Goal: Task Accomplishment & Management: Manage account settings

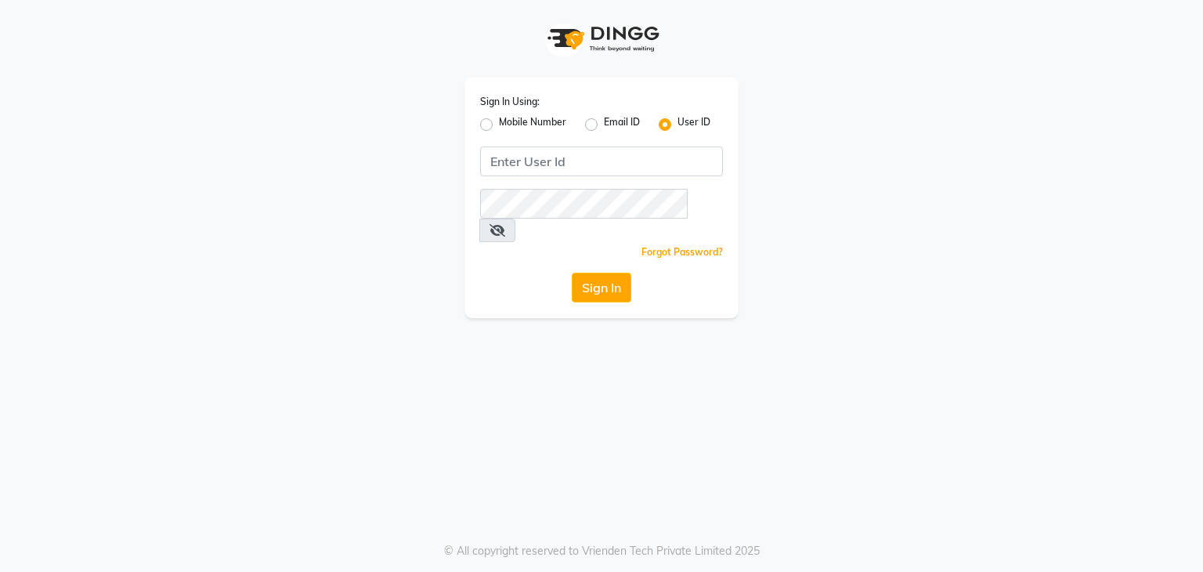
click at [489, 117] on div "Mobile Number" at bounding box center [523, 124] width 86 height 19
click at [499, 125] on label "Mobile Number" at bounding box center [532, 124] width 67 height 19
click at [499, 125] on input "Mobile Number" at bounding box center [504, 120] width 10 height 10
radio input "true"
radio input "false"
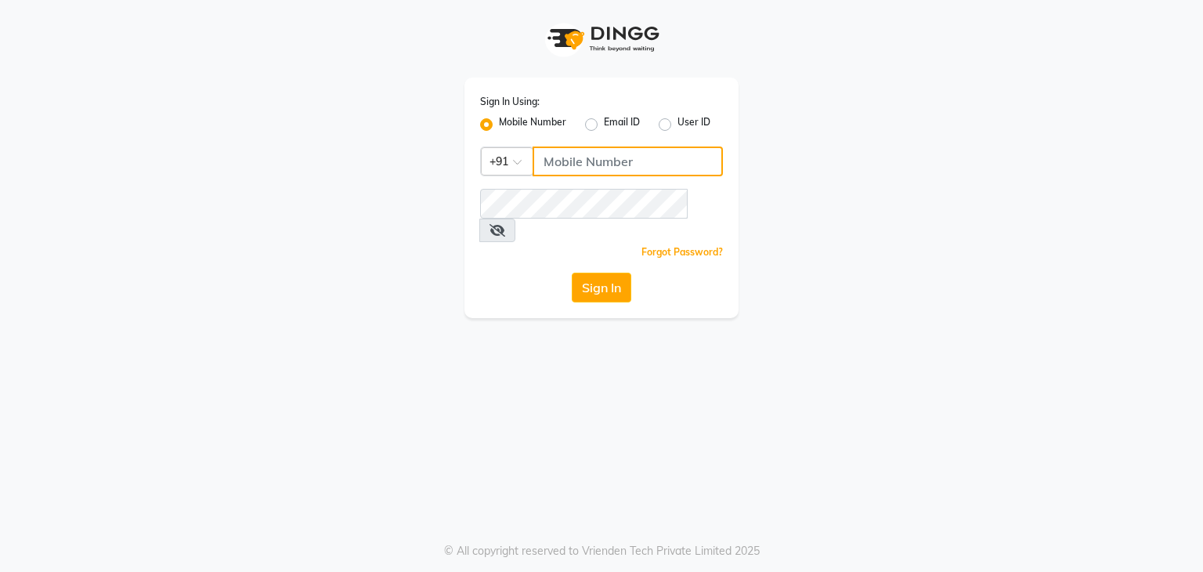
click at [580, 159] on input "Username" at bounding box center [628, 161] width 190 height 30
type input "9111223307"
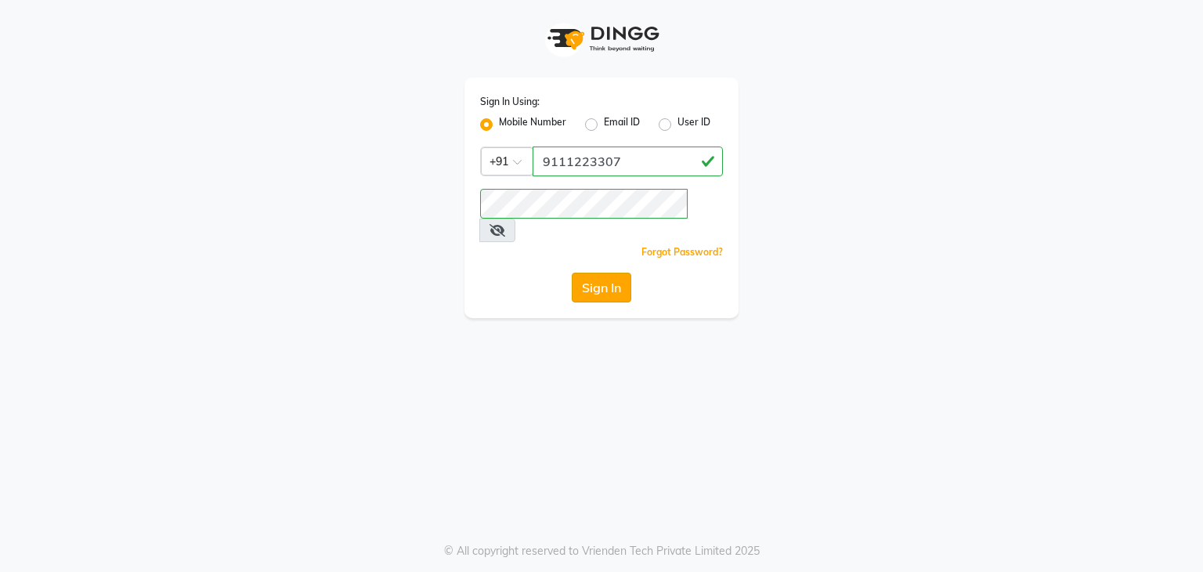
click at [600, 273] on button "Sign In" at bounding box center [602, 288] width 60 height 30
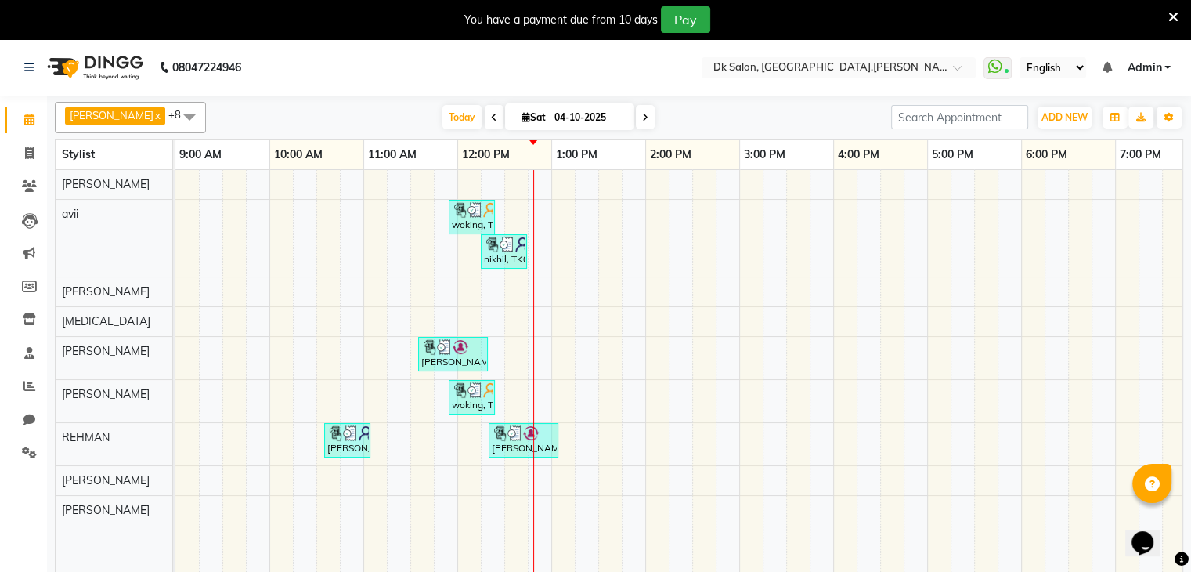
scroll to position [39, 0]
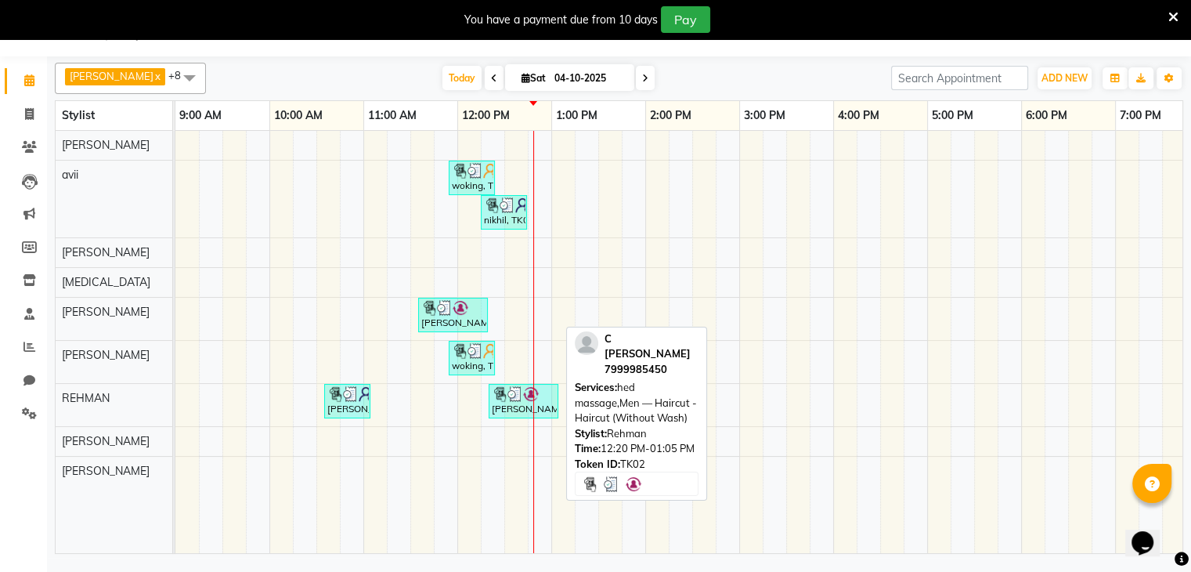
click at [520, 395] on img at bounding box center [515, 394] width 16 height 16
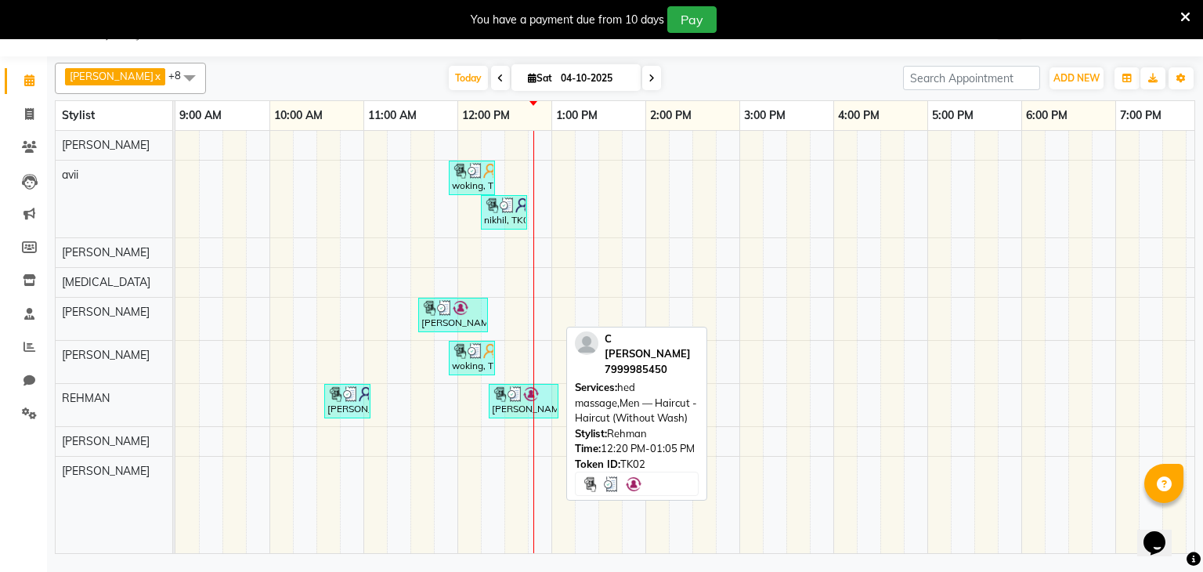
select select "3"
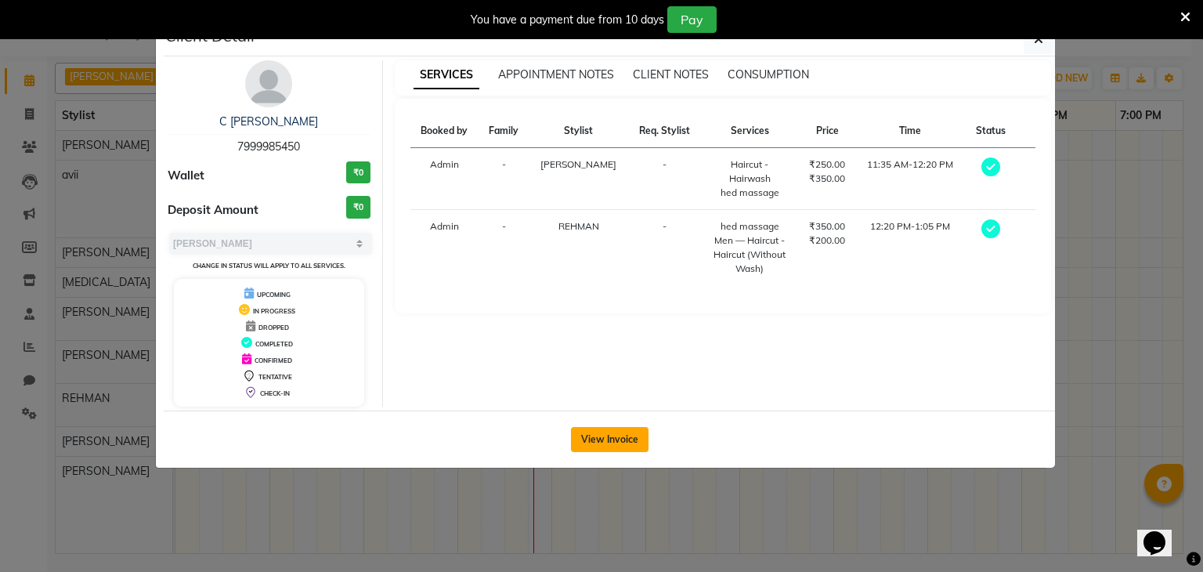
click at [608, 440] on button "View Invoice" at bounding box center [610, 439] width 78 height 25
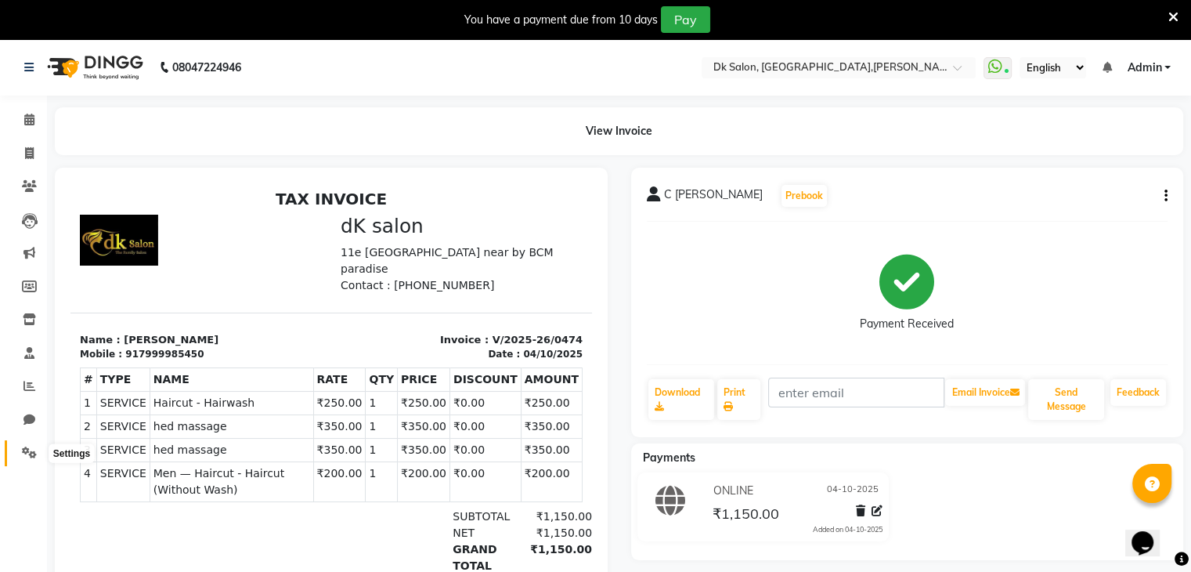
click at [29, 453] on icon at bounding box center [29, 452] width 15 height 12
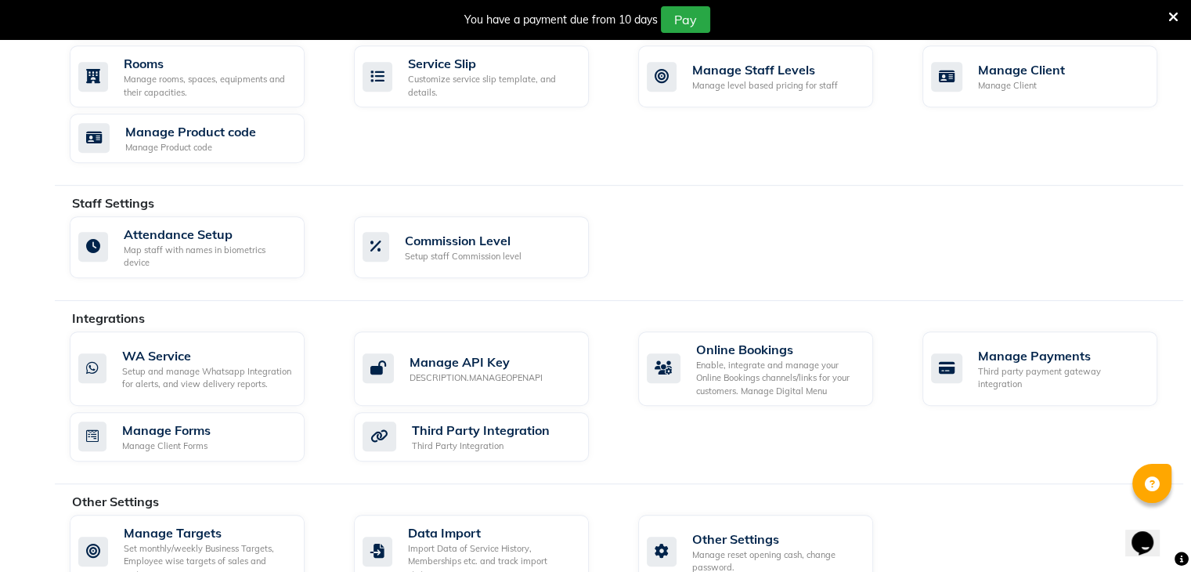
scroll to position [738, 0]
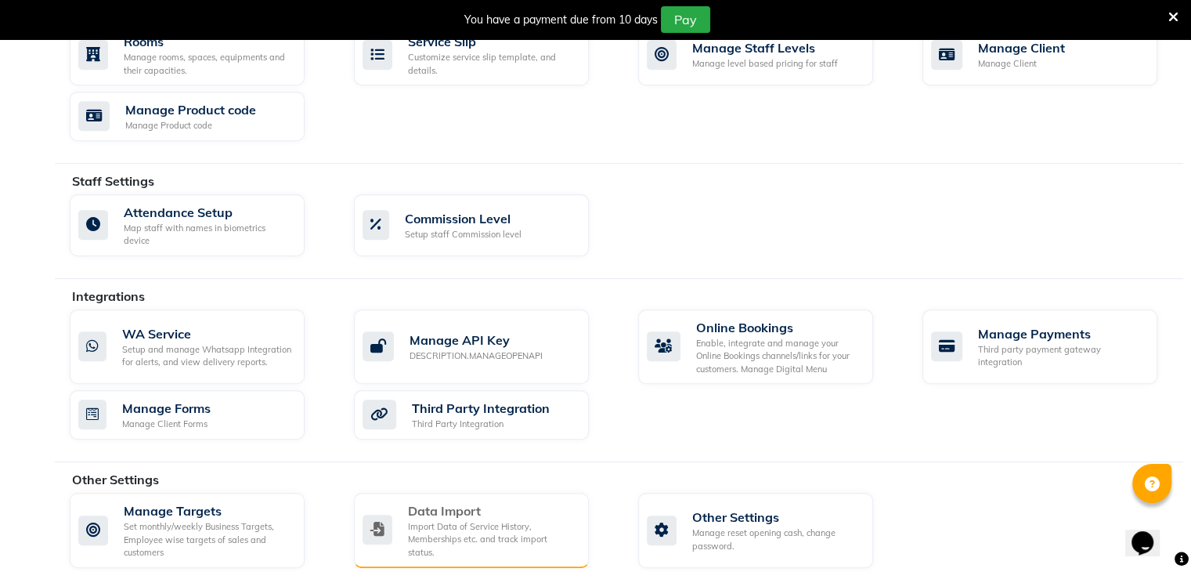
click at [469, 501] on div "Data Import" at bounding box center [492, 510] width 168 height 19
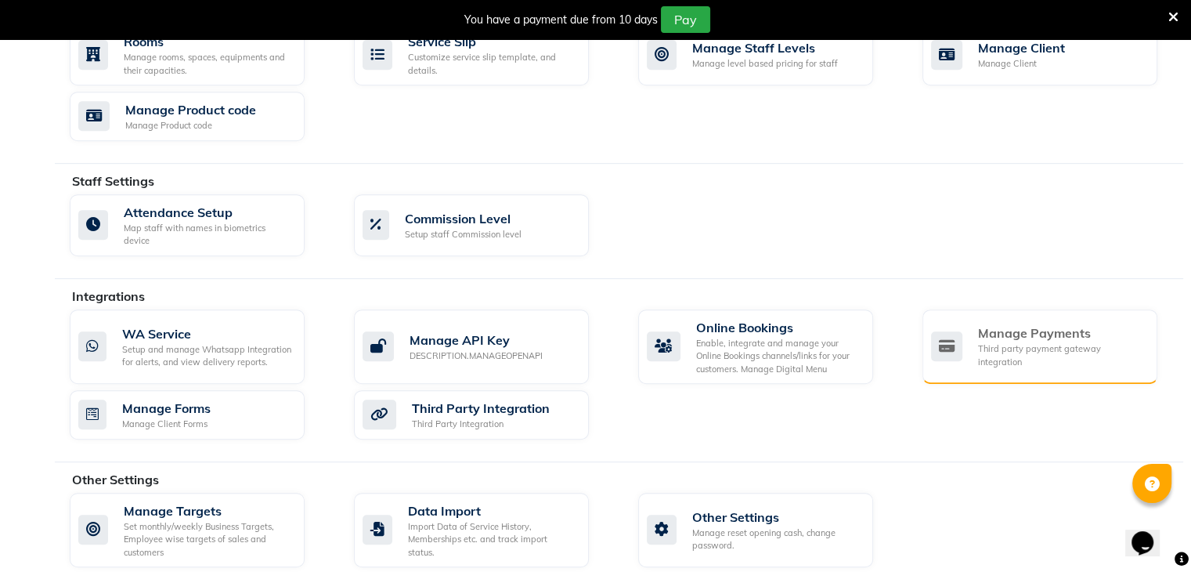
click at [1013, 323] on div "Manage Payments" at bounding box center [1061, 332] width 167 height 19
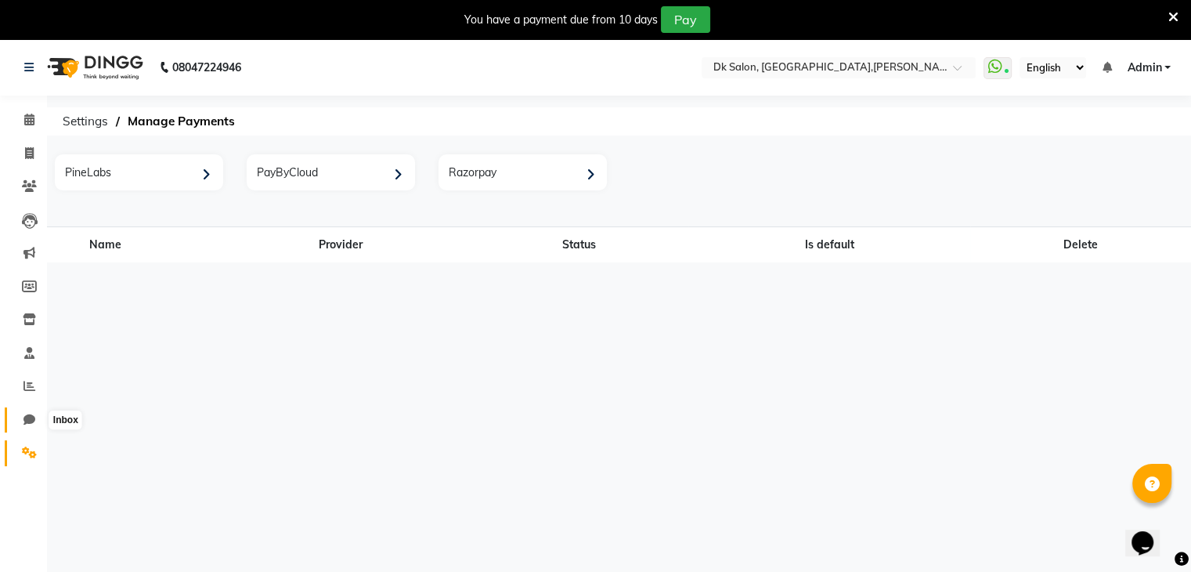
click at [26, 418] on icon at bounding box center [29, 419] width 12 height 12
select select "100"
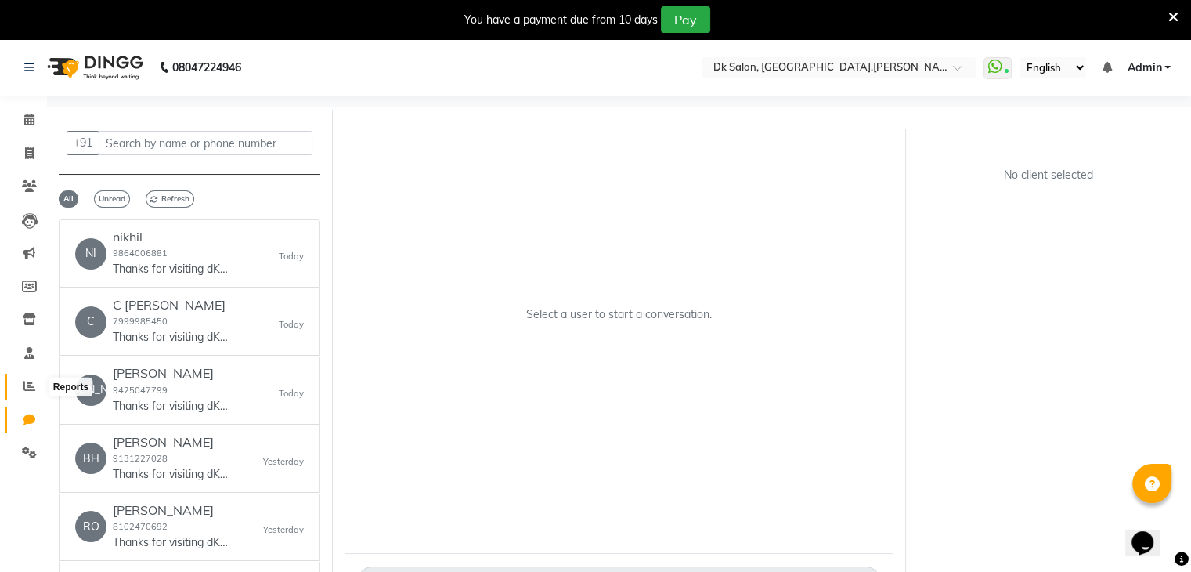
click at [28, 395] on span at bounding box center [29, 386] width 27 height 18
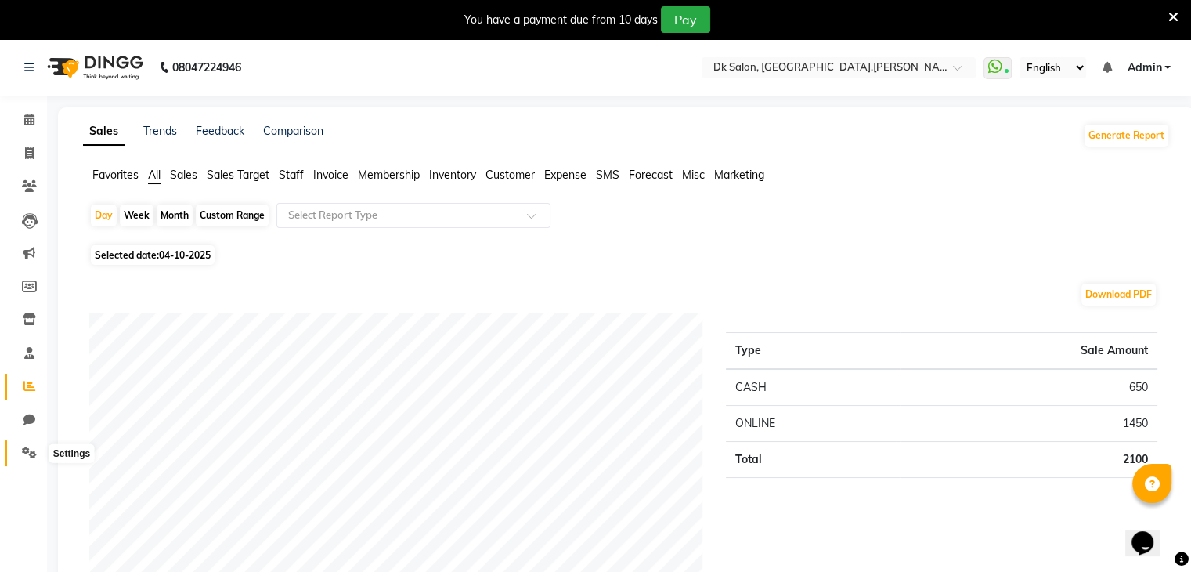
click at [30, 449] on icon at bounding box center [29, 452] width 15 height 12
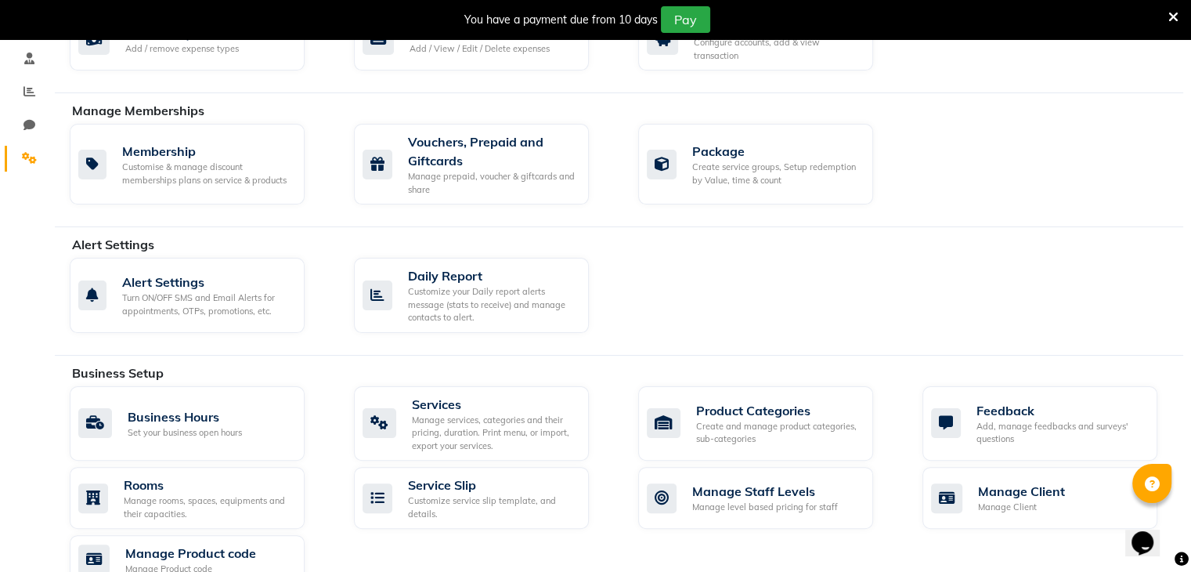
scroll to position [298, 0]
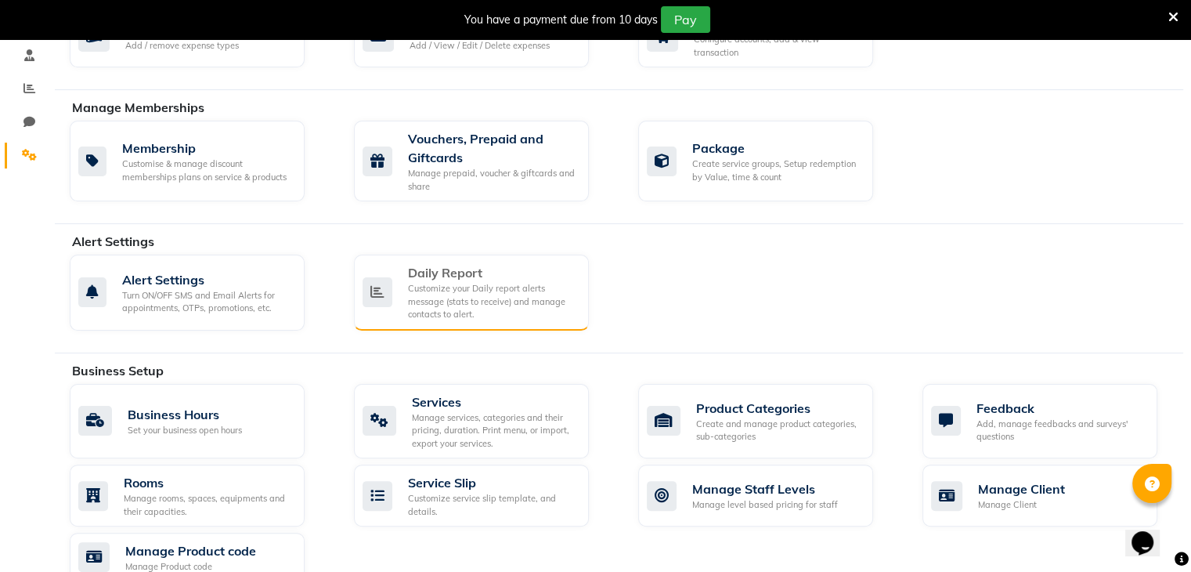
click at [421, 278] on div "Daily Report" at bounding box center [492, 272] width 168 height 19
select select "1260"
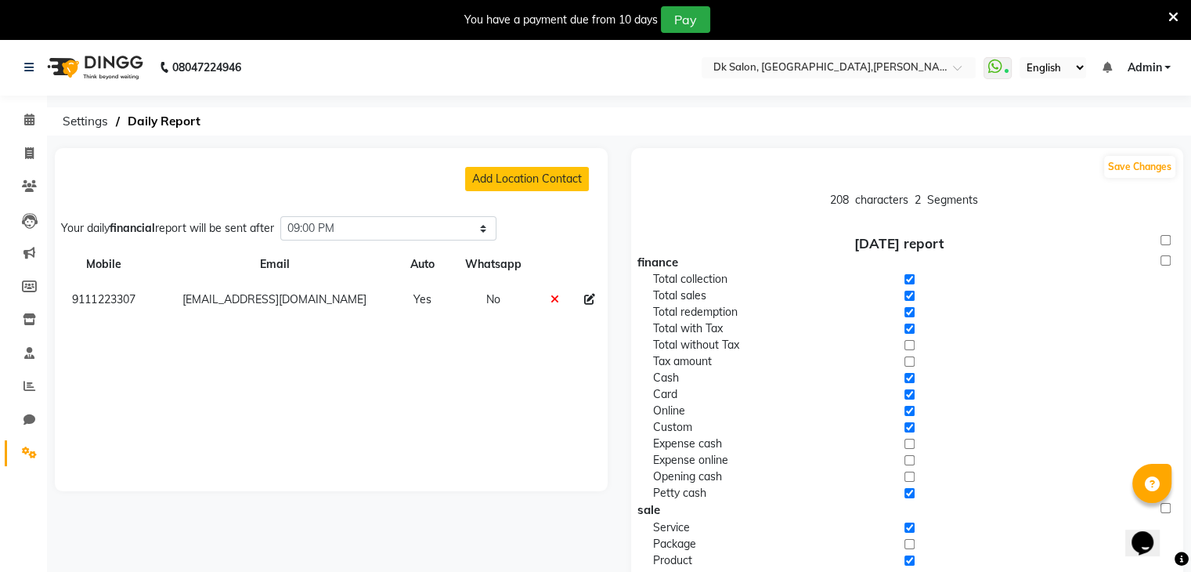
click at [488, 300] on td "No" at bounding box center [493, 299] width 90 height 35
click at [484, 262] on th "Whatsapp" at bounding box center [493, 264] width 90 height 35
click at [487, 228] on select "Select time 04:00 AM 04:15 AM 04:30 AM 04:45 AM 05:00 AM 05:15 AM 05:30 AM 05:4…" at bounding box center [388, 228] width 216 height 24
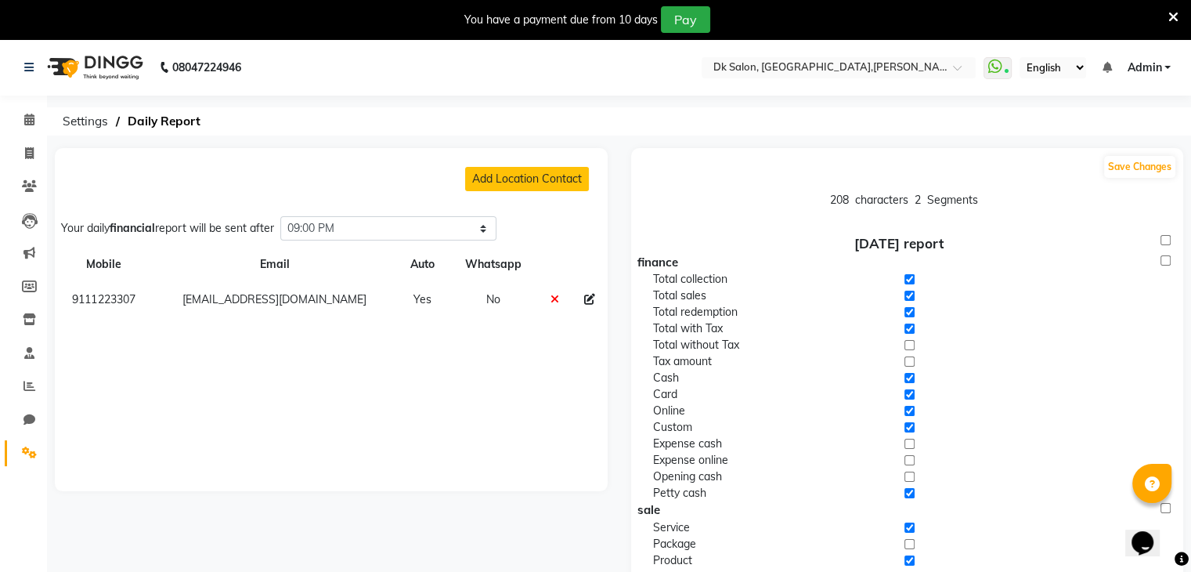
click at [551, 349] on div "Add Location Contact Your daily financial report will be sent after Select time…" at bounding box center [331, 319] width 553 height 343
click at [584, 298] on icon at bounding box center [589, 299] width 11 height 11
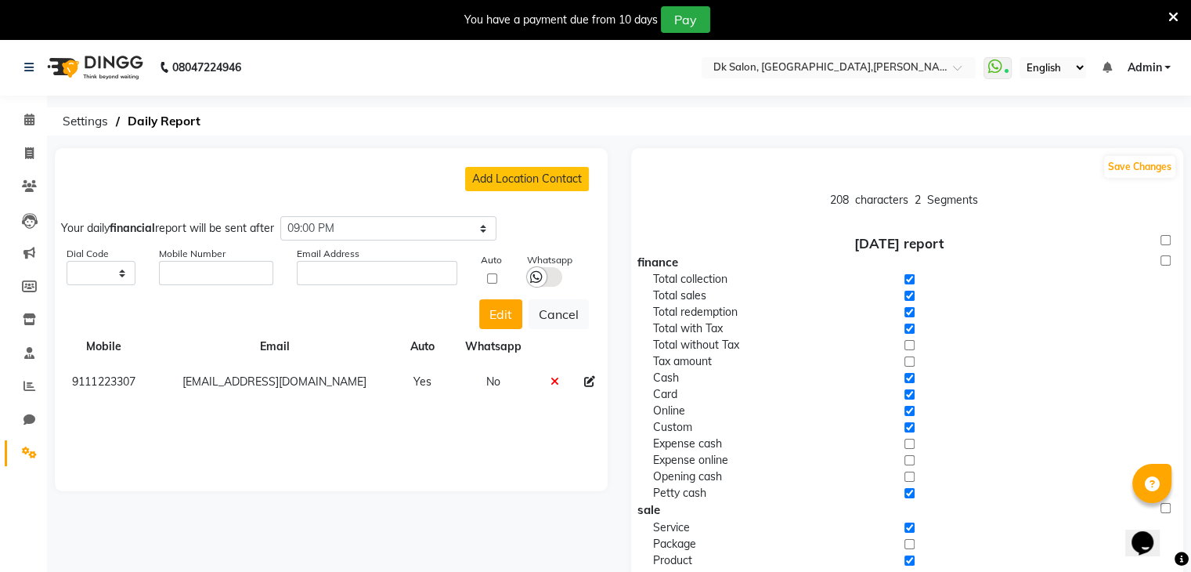
click at [219, 257] on label "Mobile Number" at bounding box center [216, 254] width 114 height 14
click at [219, 250] on label "Mobile Number" at bounding box center [216, 254] width 114 height 14
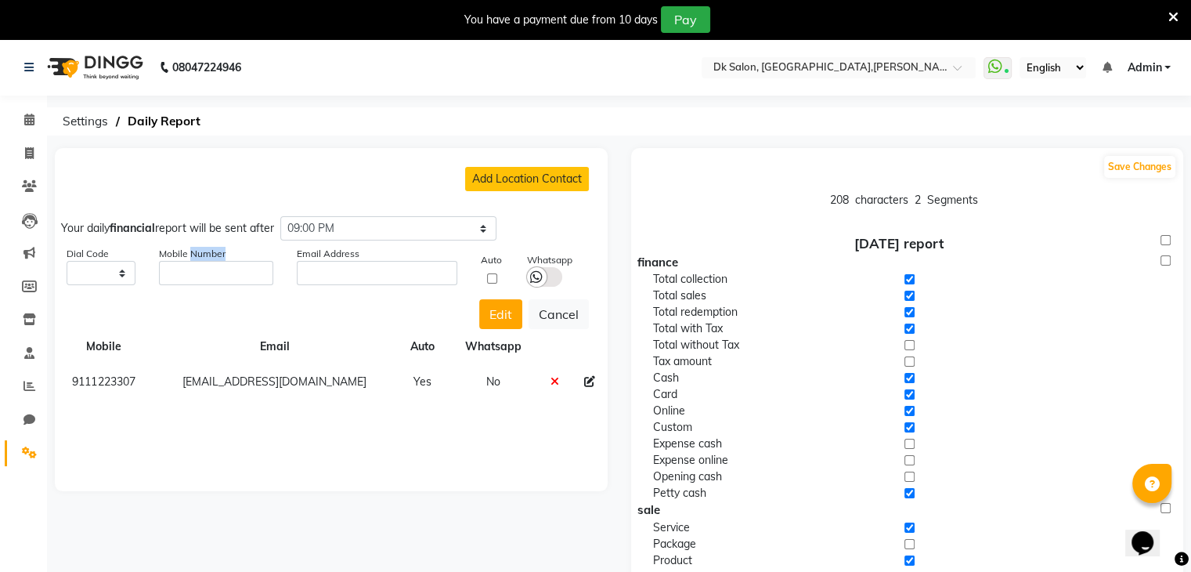
click at [219, 250] on label "Mobile Number" at bounding box center [216, 254] width 114 height 14
click at [533, 270] on icon at bounding box center [536, 277] width 13 height 14
click at [0, 0] on input "checkbox" at bounding box center [0, 0] width 0 height 0
click at [500, 316] on button "Edit" at bounding box center [500, 314] width 43 height 30
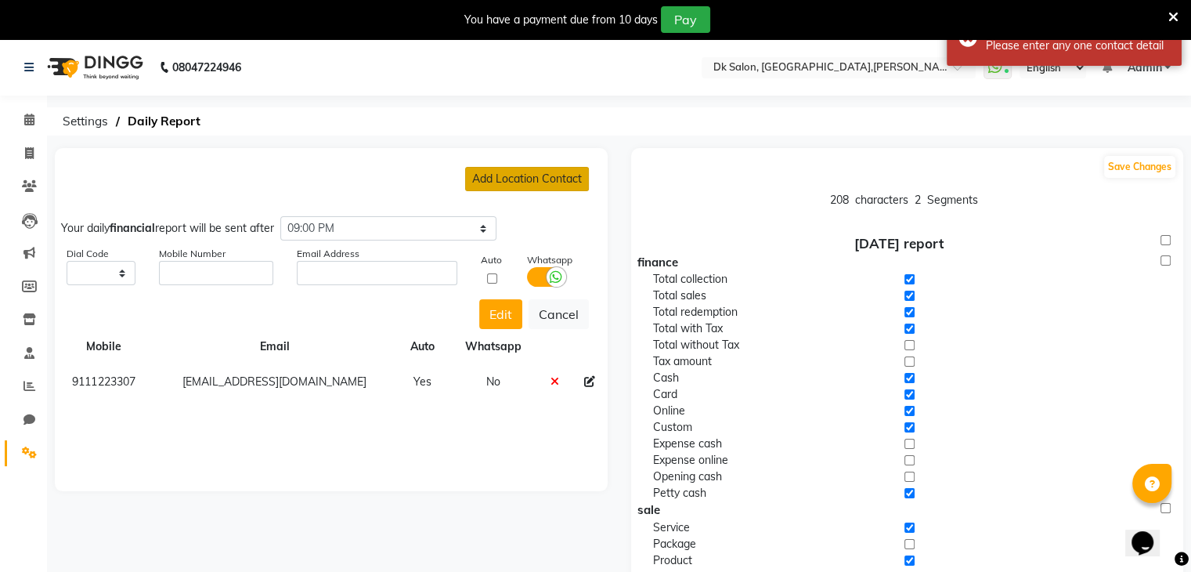
click at [532, 180] on button "Add Location Contact" at bounding box center [527, 179] width 124 height 24
select select "-1"
click at [532, 180] on button "Add Location Contact" at bounding box center [527, 179] width 124 height 24
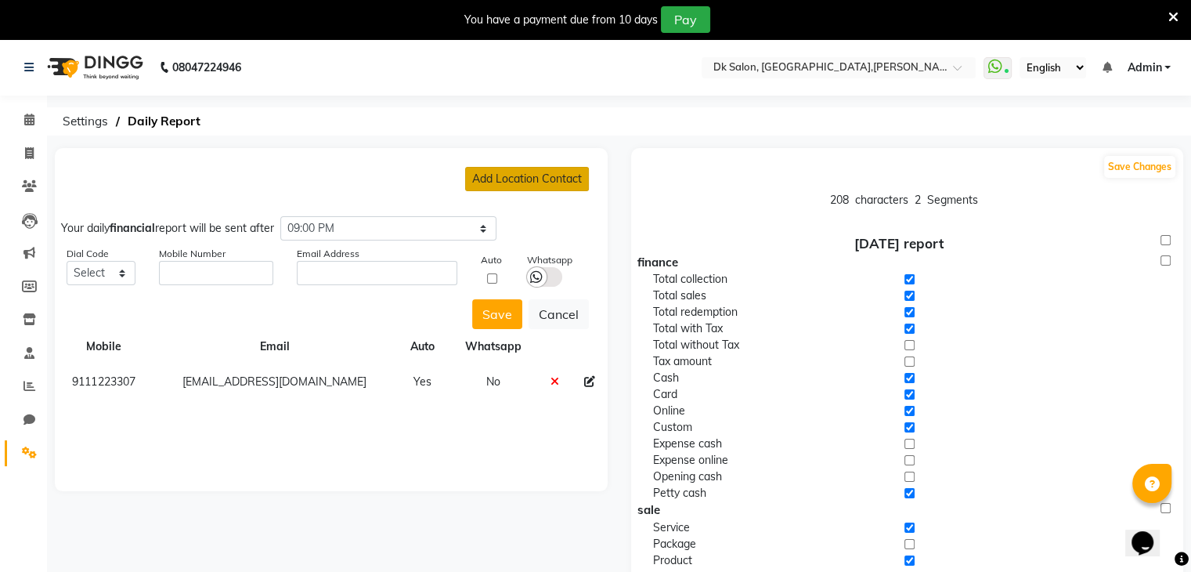
click at [532, 180] on button "Add Location Contact" at bounding box center [527, 179] width 124 height 24
click at [539, 273] on icon at bounding box center [536, 277] width 13 height 14
click at [0, 0] on input "checkbox" at bounding box center [0, 0] width 0 height 0
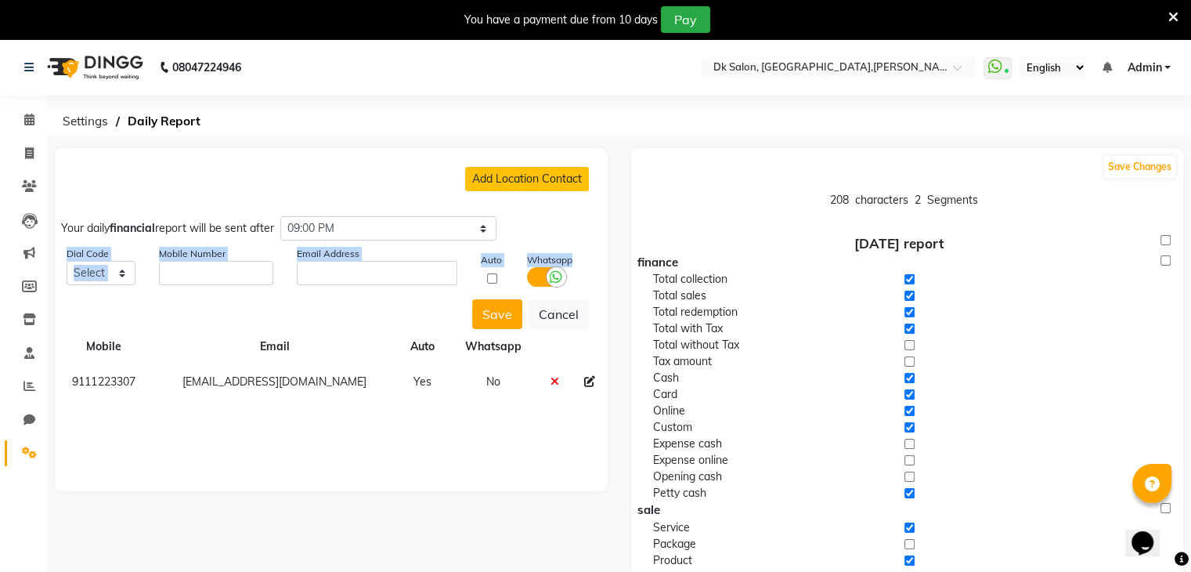
click at [539, 273] on label at bounding box center [544, 277] width 35 height 20
click at [0, 0] on input "checkbox" at bounding box center [0, 0] width 0 height 0
click at [539, 273] on icon at bounding box center [536, 277] width 13 height 14
click at [0, 0] on input "checkbox" at bounding box center [0, 0] width 0 height 0
click at [491, 273] on input "checkbox" at bounding box center [492, 278] width 23 height 10
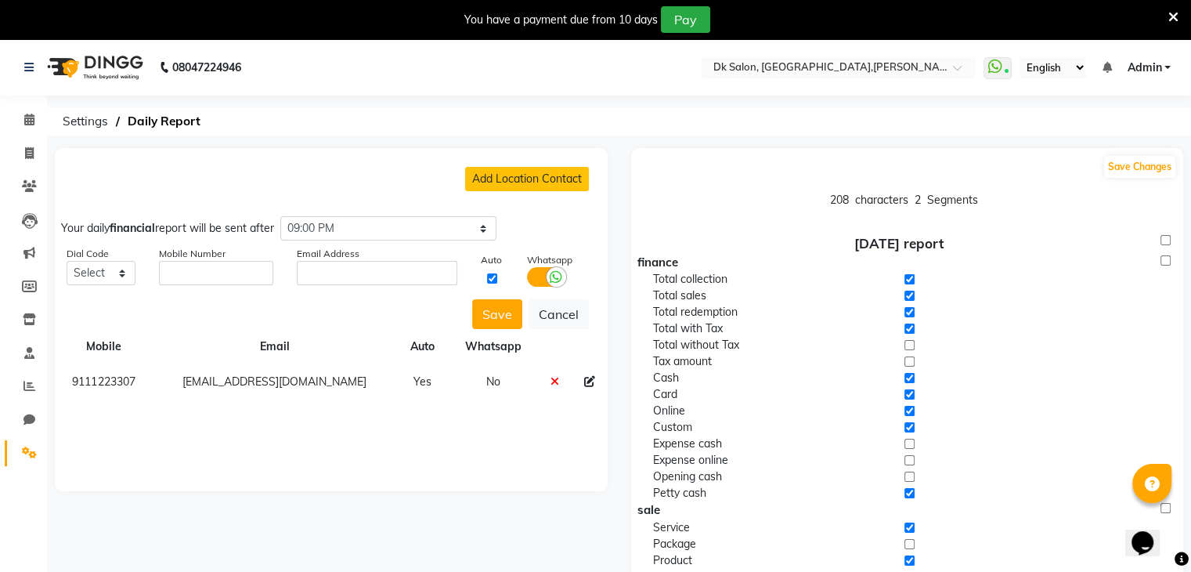
click at [492, 381] on td "No" at bounding box center [493, 381] width 90 height 35
click at [491, 382] on td "No" at bounding box center [493, 381] width 90 height 35
click at [493, 274] on input "checkbox" at bounding box center [492, 278] width 23 height 10
click at [1139, 164] on button "Save Changes" at bounding box center [1139, 167] width 71 height 22
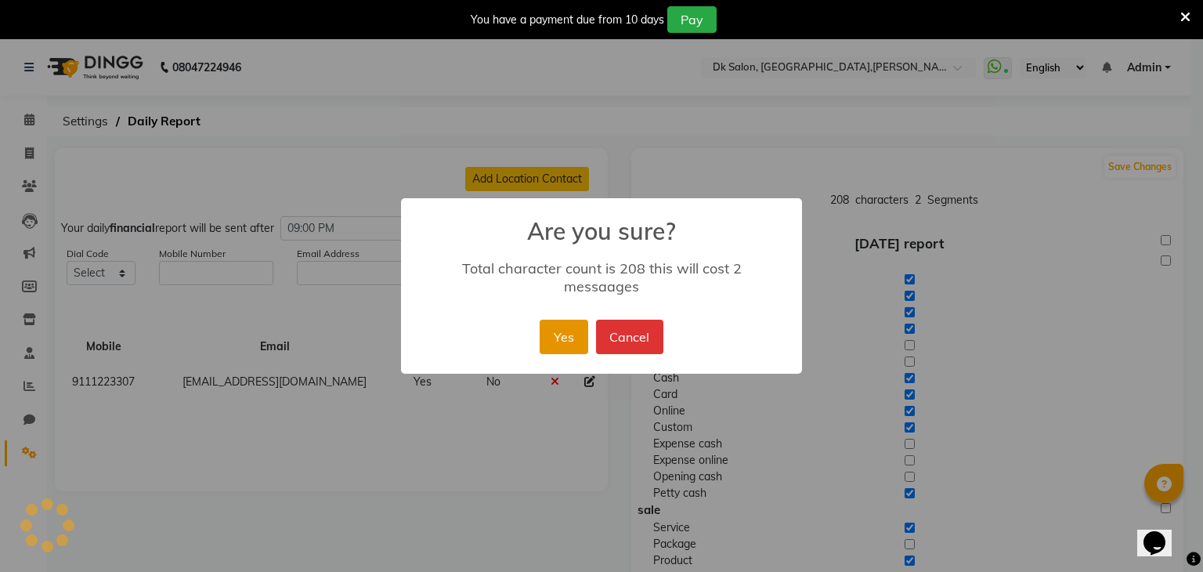
click at [561, 333] on button "Yes" at bounding box center [564, 337] width 48 height 34
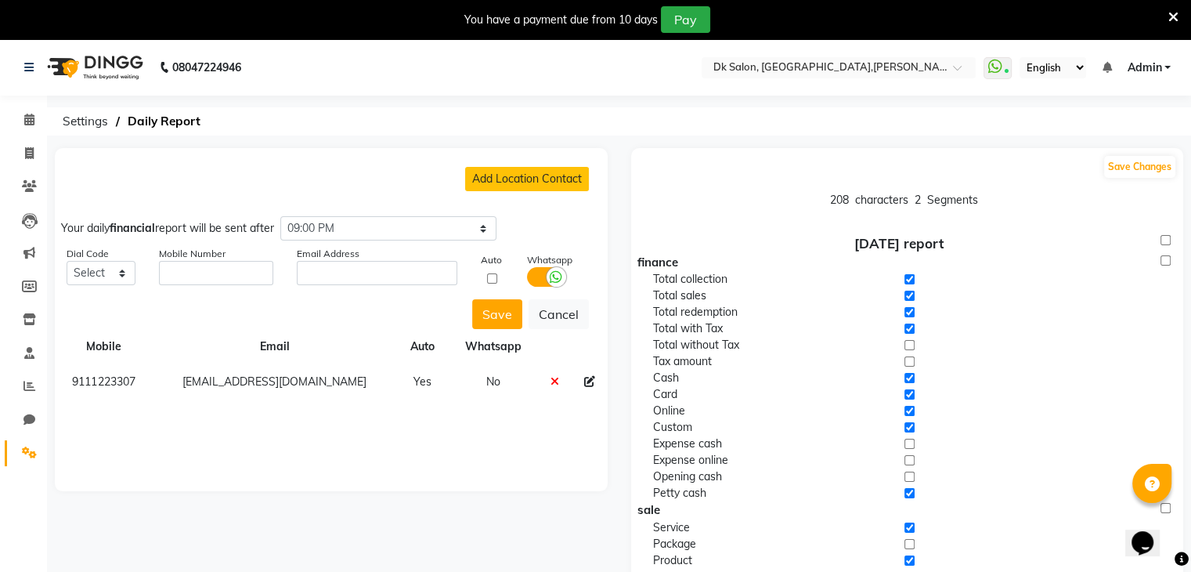
click at [586, 377] on icon at bounding box center [589, 381] width 11 height 11
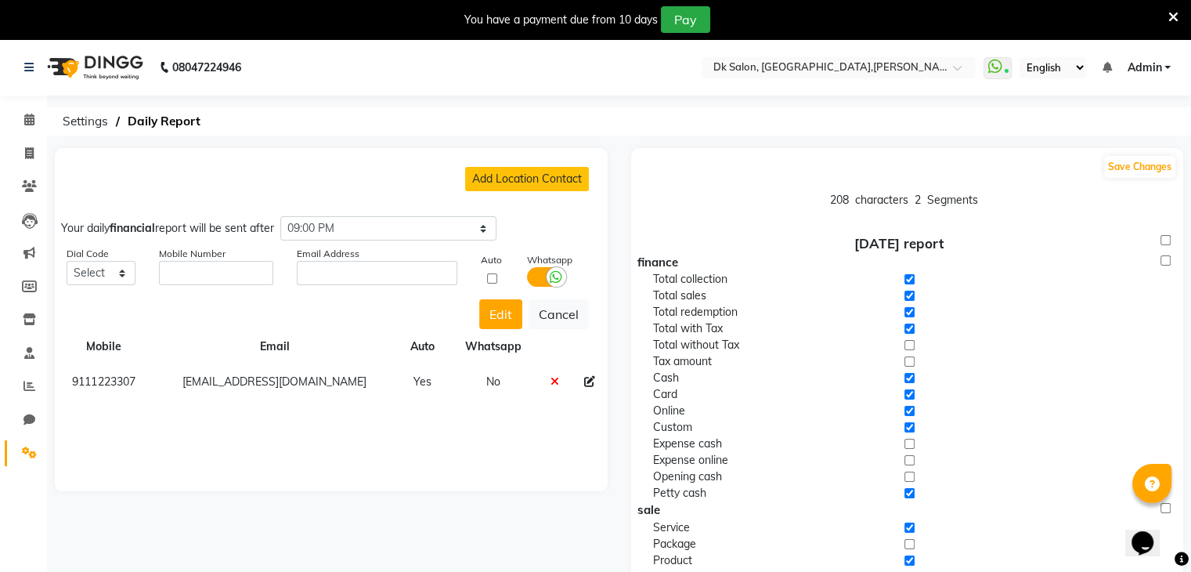
click at [586, 377] on icon at bounding box center [589, 381] width 11 height 11
click at [496, 311] on button "Edit" at bounding box center [500, 314] width 43 height 30
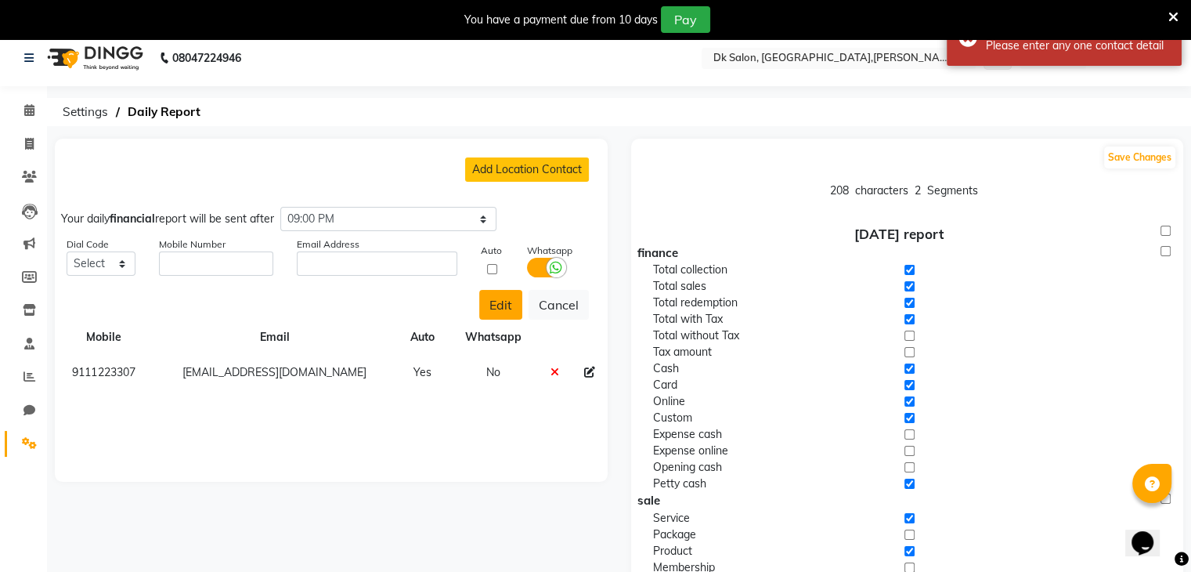
scroll to position [9, 0]
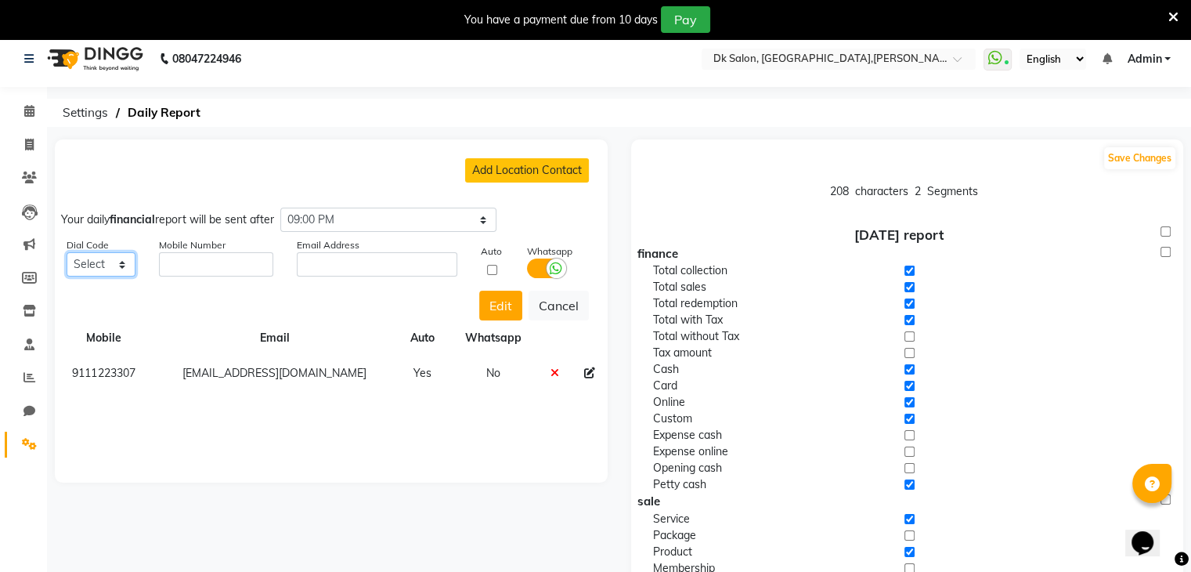
click at [119, 262] on select "Select +93 [GEOGRAPHIC_DATA] ([GEOGRAPHIC_DATA]) +355 [GEOGRAPHIC_DATA] ([GEOGR…" at bounding box center [101, 264] width 69 height 24
click at [489, 374] on td "No" at bounding box center [493, 373] width 90 height 35
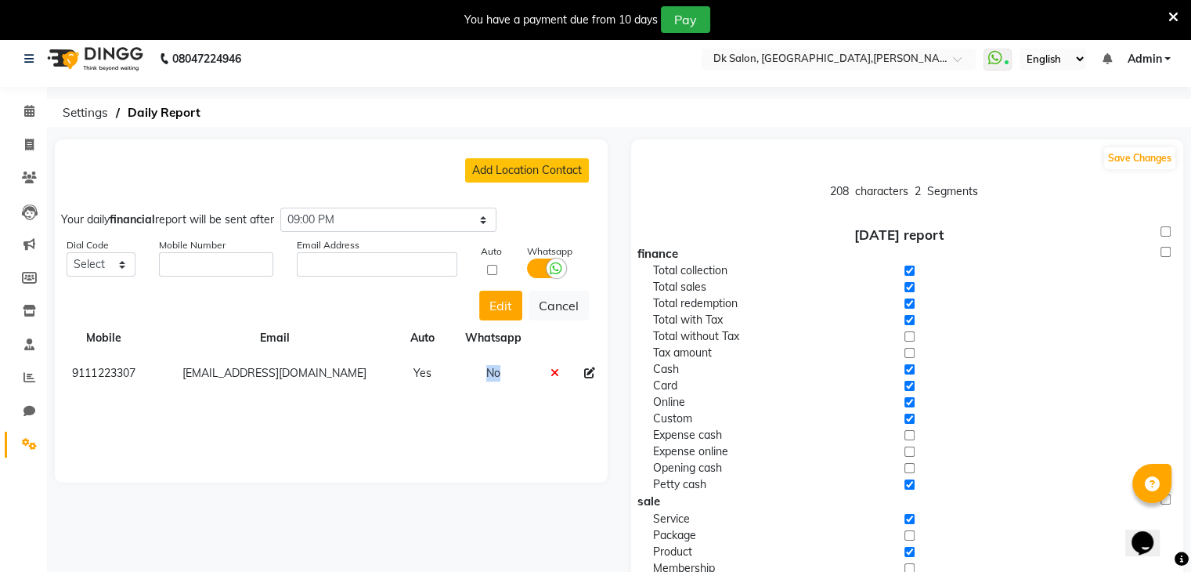
click at [489, 374] on td "No" at bounding box center [493, 373] width 90 height 35
click at [498, 359] on td "No" at bounding box center [493, 373] width 90 height 35
click at [493, 378] on td "No" at bounding box center [493, 373] width 90 height 35
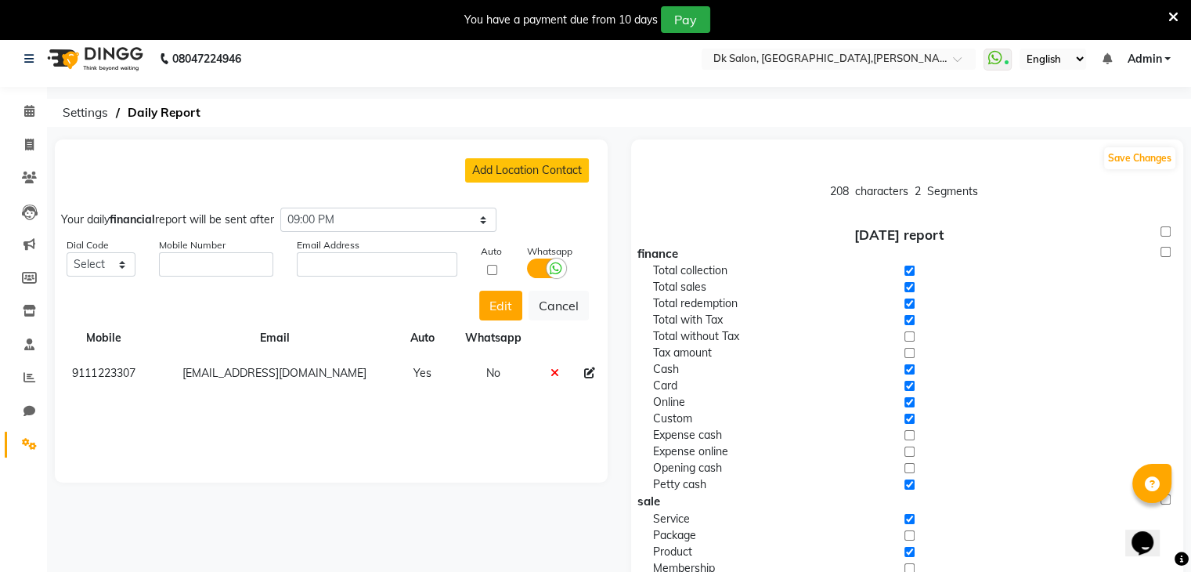
click at [552, 370] on icon at bounding box center [555, 372] width 9 height 11
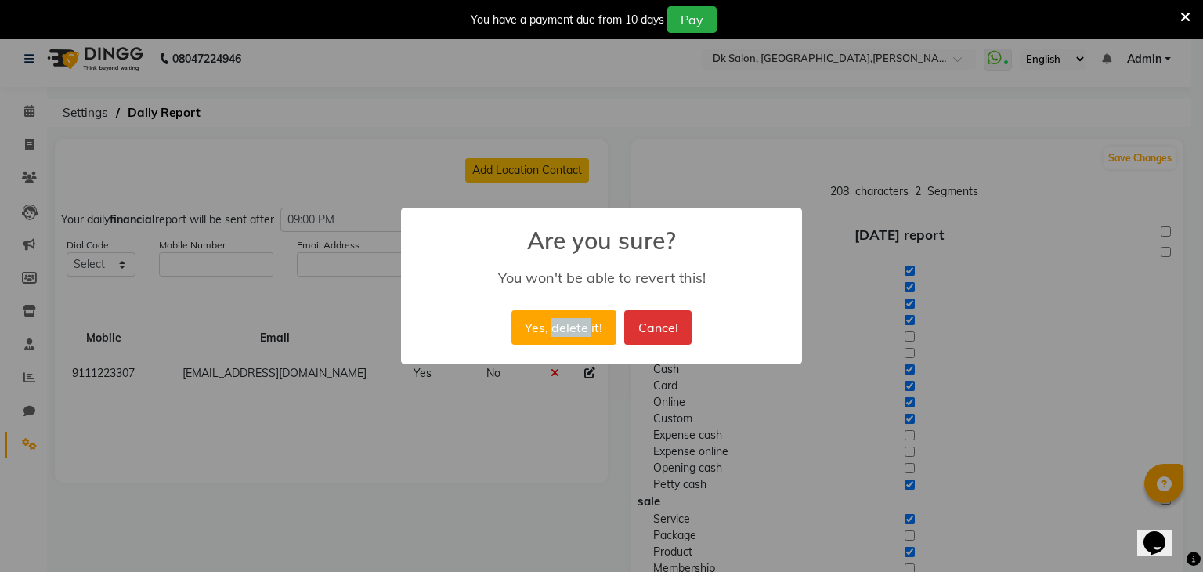
click at [552, 370] on div "× Are you sure? You won't be able to revert this! Yes, delete it! No Cancel" at bounding box center [601, 286] width 1203 height 572
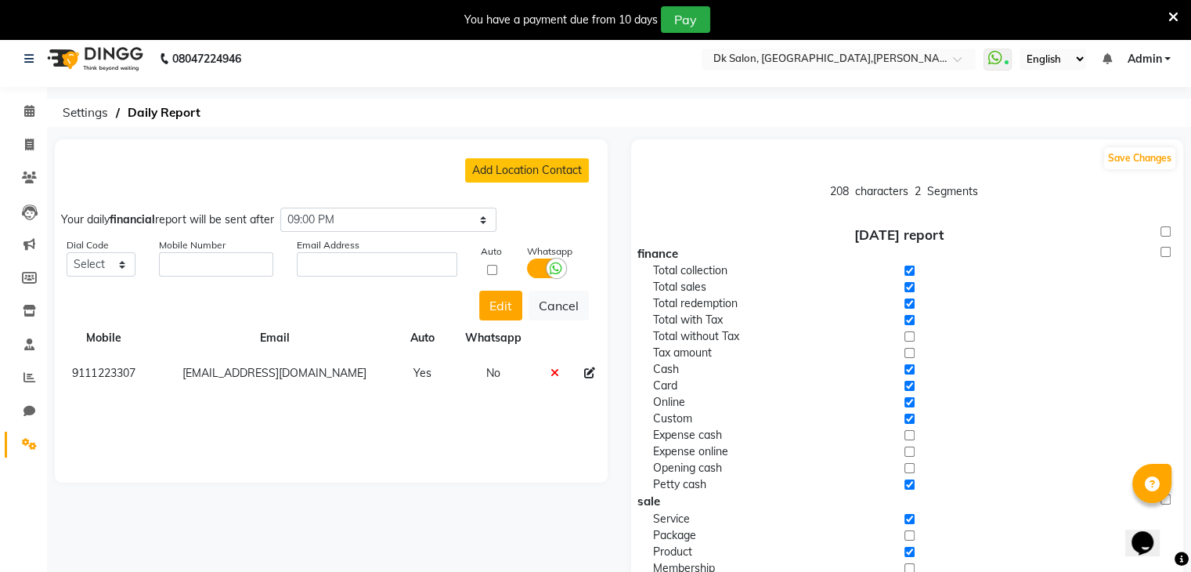
click at [552, 370] on icon at bounding box center [555, 372] width 9 height 11
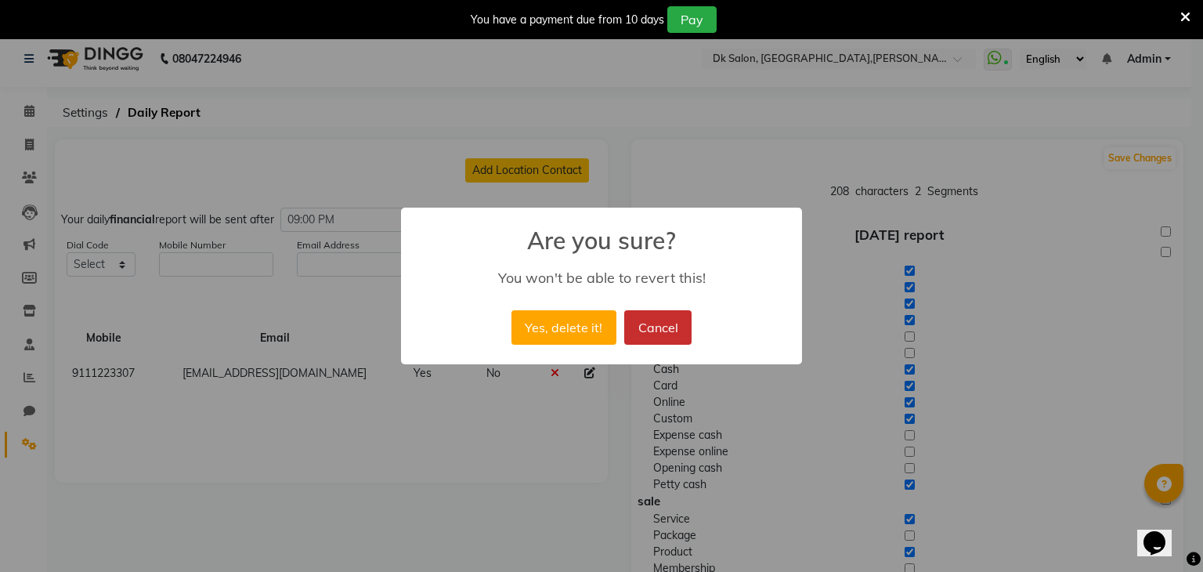
click at [654, 320] on button "Cancel" at bounding box center [657, 327] width 67 height 34
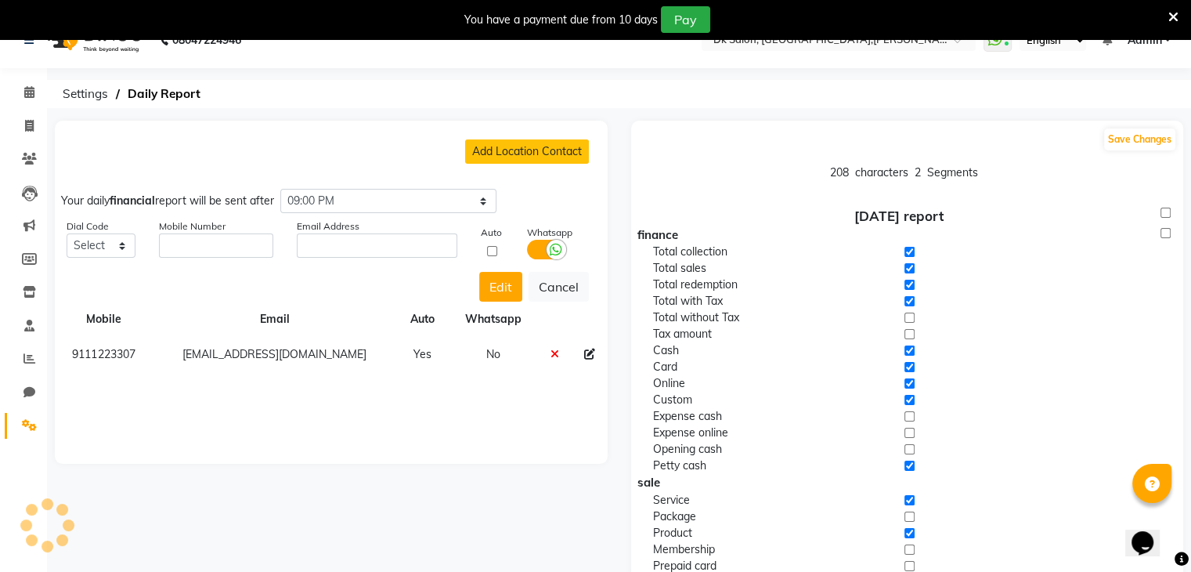
scroll to position [0, 0]
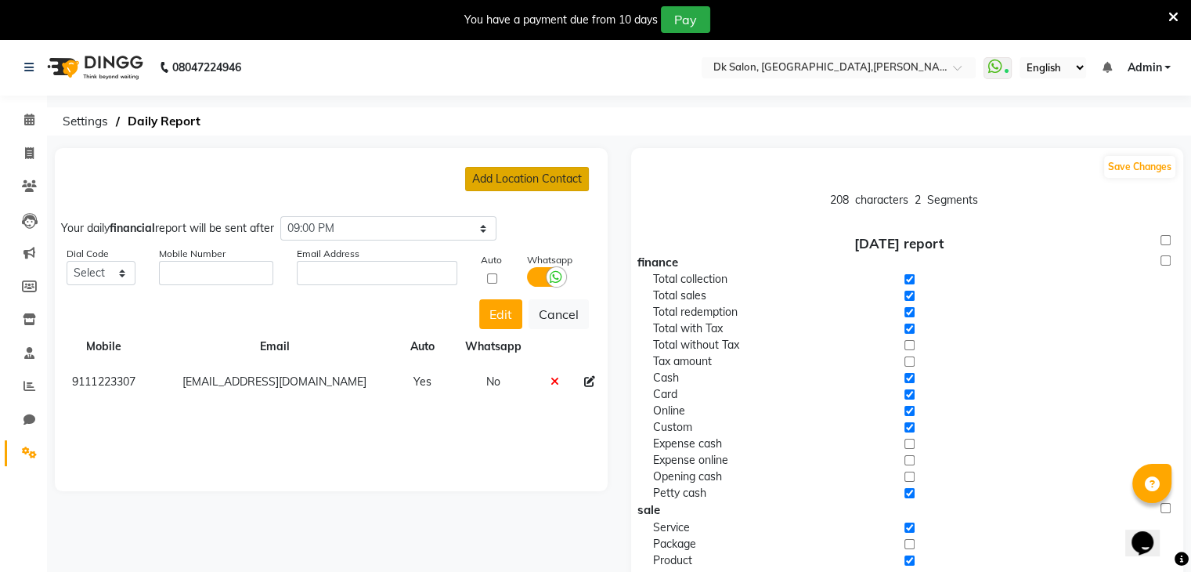
click at [543, 182] on button "Add Location Contact" at bounding box center [527, 179] width 124 height 24
click at [540, 272] on icon at bounding box center [536, 277] width 13 height 14
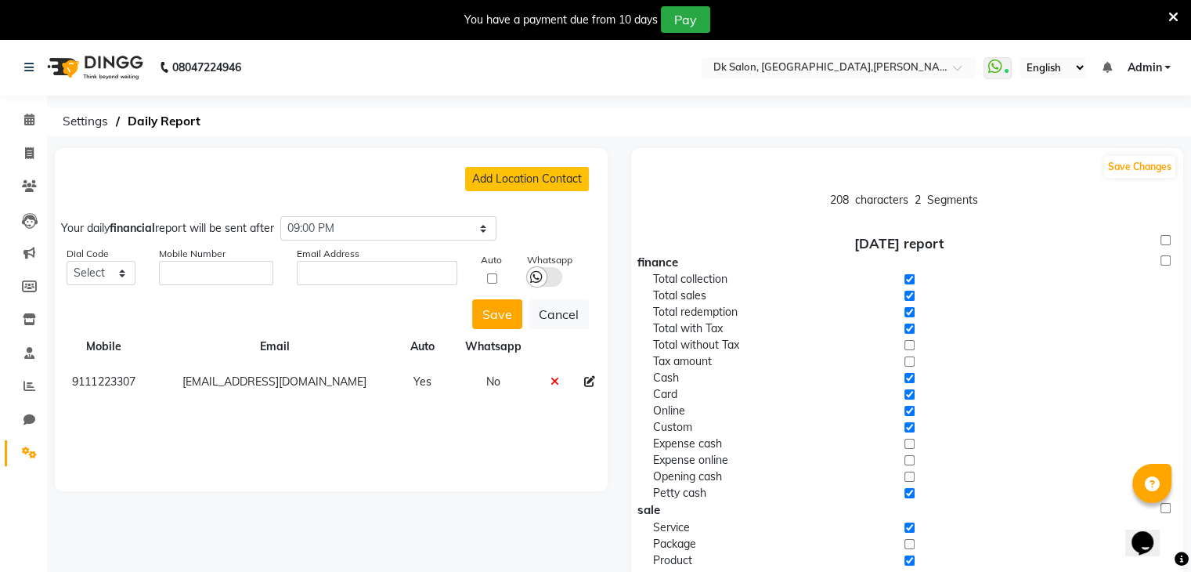
click at [0, 0] on input "checkbox" at bounding box center [0, 0] width 0 height 0
click at [1157, 165] on button "Save Changes" at bounding box center [1139, 167] width 71 height 22
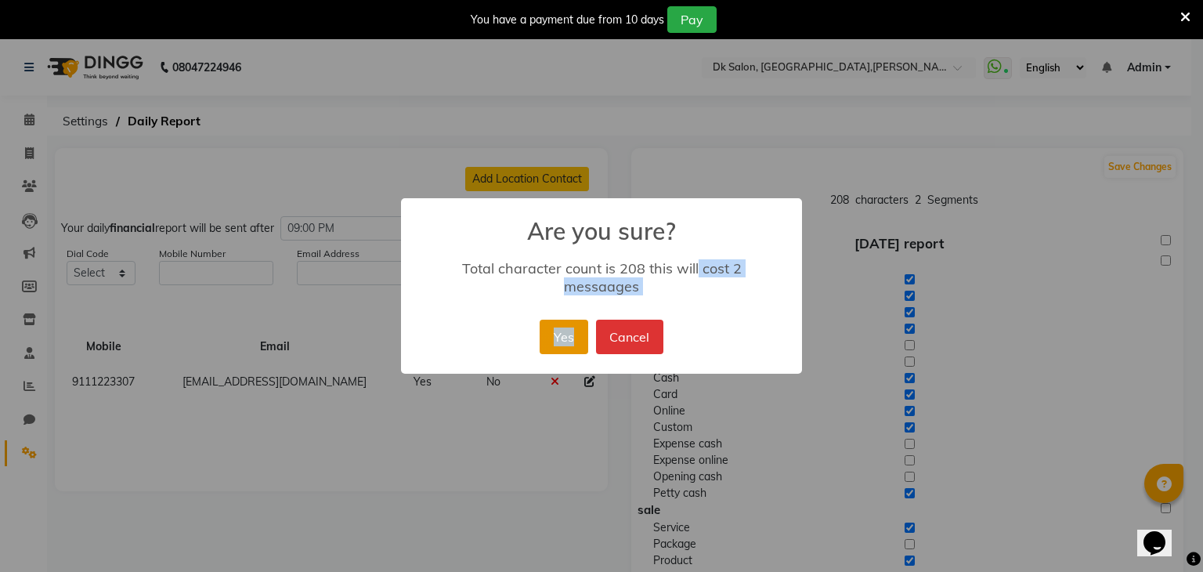
drag, startPoint x: 656, startPoint y: 289, endPoint x: 573, endPoint y: 325, distance: 90.5
click at [573, 325] on div "× Are you sure? Total character count is 208 this will cost 2 messaages Yes No …" at bounding box center [601, 285] width 401 height 175
click at [573, 325] on button "Yes" at bounding box center [564, 337] width 48 height 34
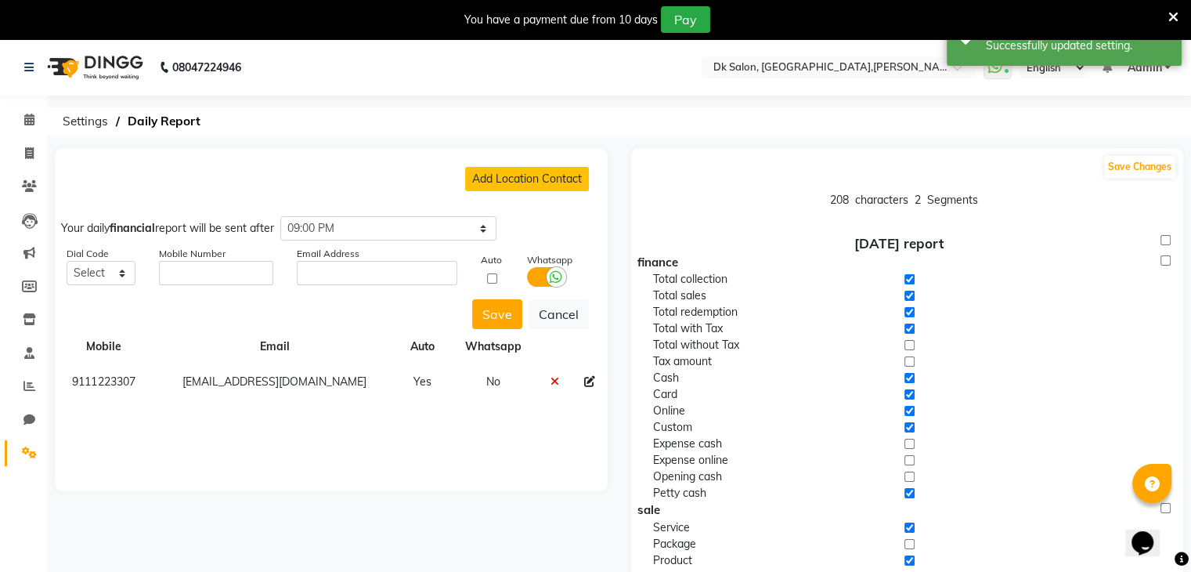
drag, startPoint x: 123, startPoint y: 409, endPoint x: 55, endPoint y: 417, distance: 68.7
click at [55, 417] on div "Add Location Contact Your daily financial report will be sent after Select time…" at bounding box center [331, 319] width 553 height 343
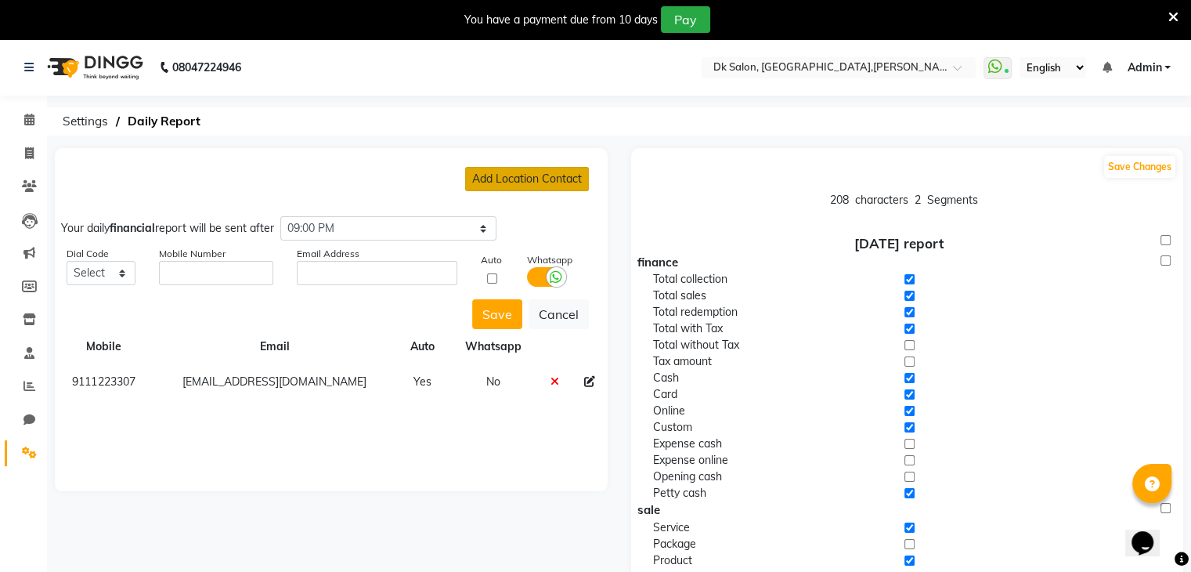
click at [499, 188] on button "Add Location Contact" at bounding box center [527, 179] width 124 height 24
click at [508, 179] on button "Add Location Contact" at bounding box center [527, 179] width 124 height 24
click at [489, 274] on input "checkbox" at bounding box center [492, 278] width 23 height 10
click at [539, 270] on icon at bounding box center [536, 277] width 13 height 14
click at [0, 0] on input "checkbox" at bounding box center [0, 0] width 0 height 0
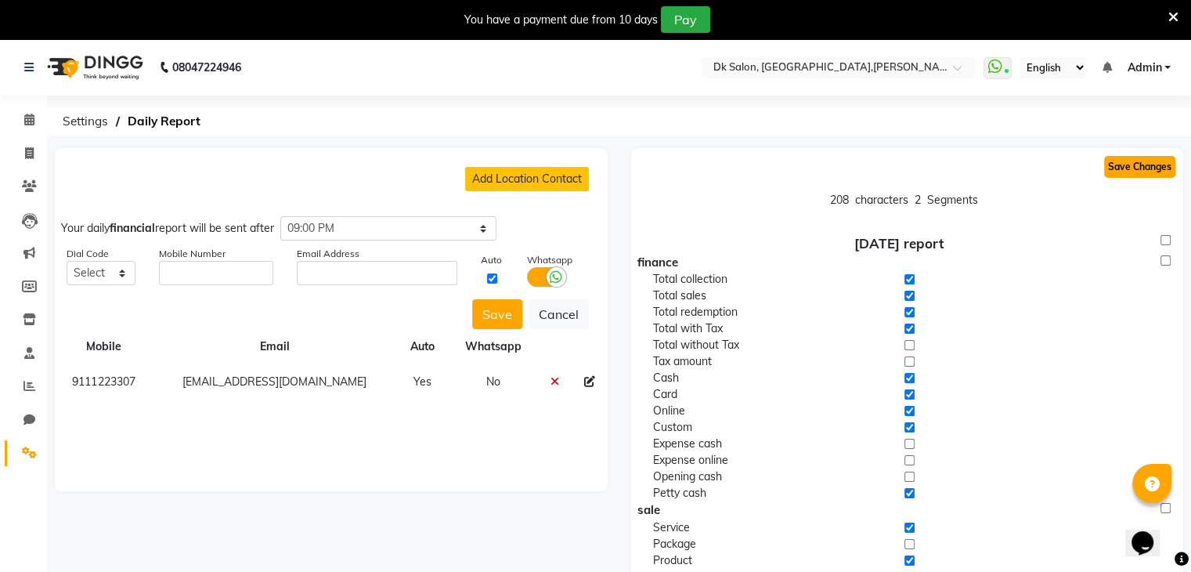
click at [1135, 170] on button "Save Changes" at bounding box center [1139, 167] width 71 height 22
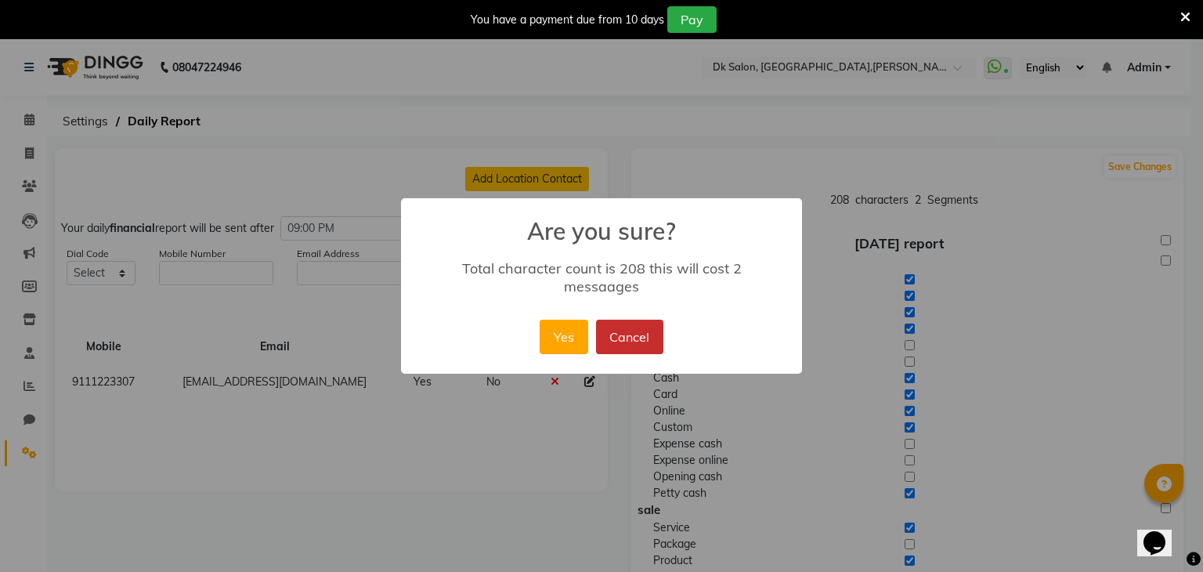
click at [635, 326] on button "Cancel" at bounding box center [629, 337] width 67 height 34
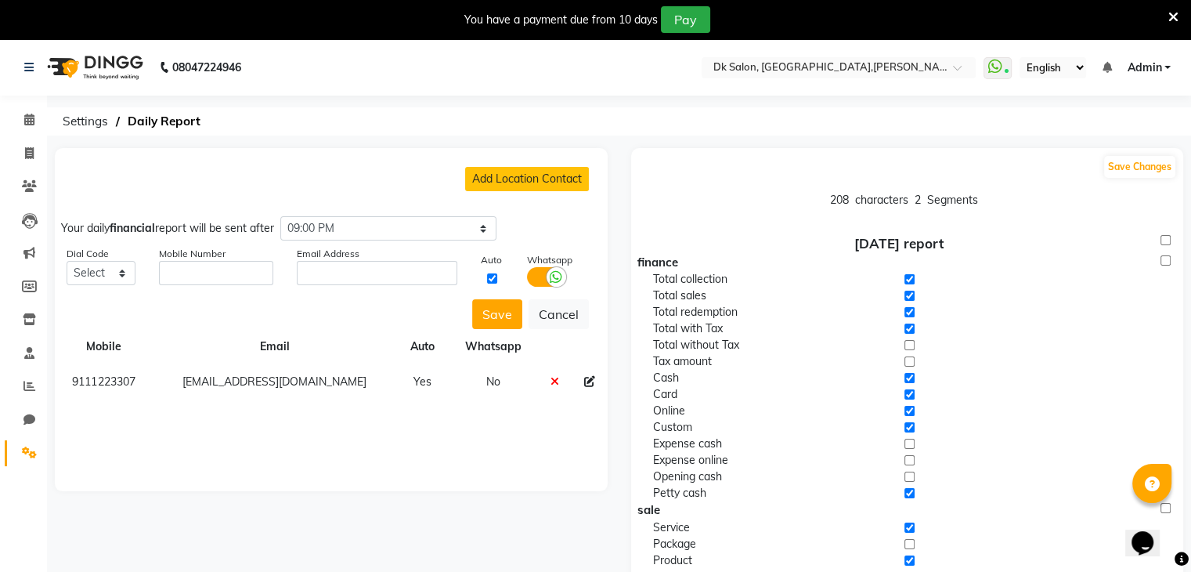
click at [489, 280] on input "checkbox" at bounding box center [492, 278] width 23 height 10
checkbox input "false"
click at [514, 168] on button "Add Location Contact" at bounding box center [527, 179] width 124 height 24
click at [1125, 161] on button "Save Changes" at bounding box center [1139, 167] width 71 height 22
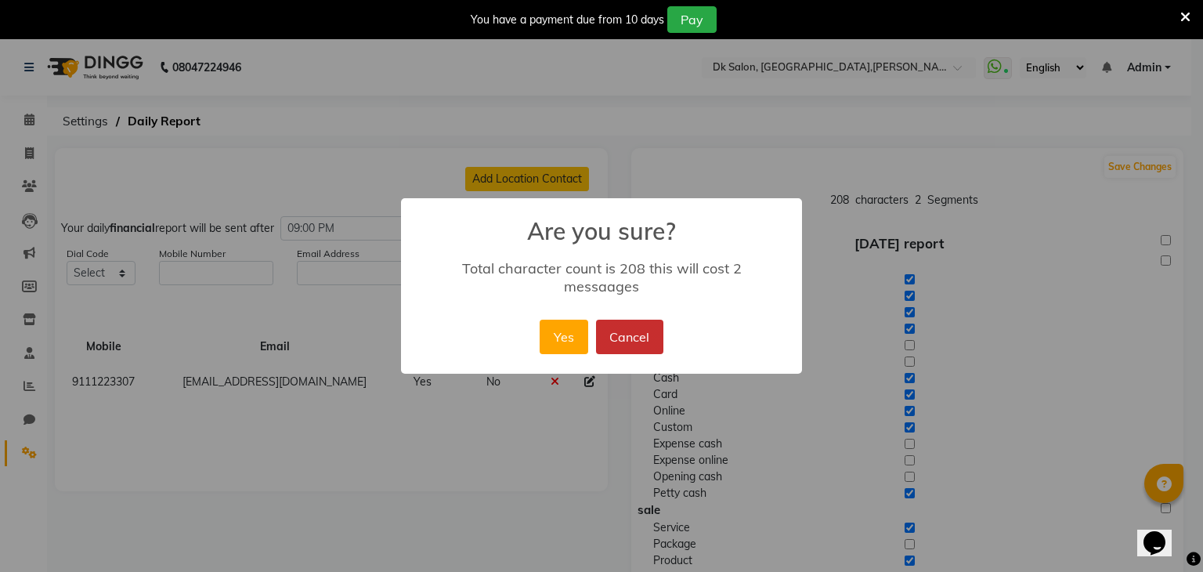
click at [626, 322] on button "Cancel" at bounding box center [629, 337] width 67 height 34
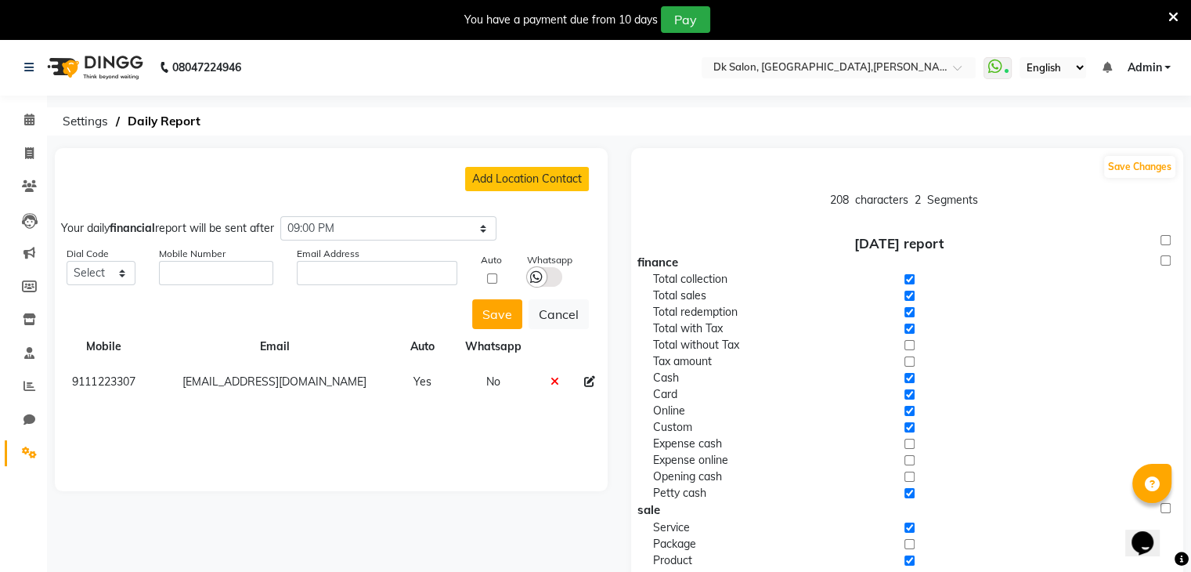
click at [533, 279] on icon at bounding box center [536, 277] width 13 height 14
click at [0, 0] on input "checkbox" at bounding box center [0, 0] width 0 height 0
click at [1142, 159] on button "Save Changes" at bounding box center [1139, 167] width 71 height 22
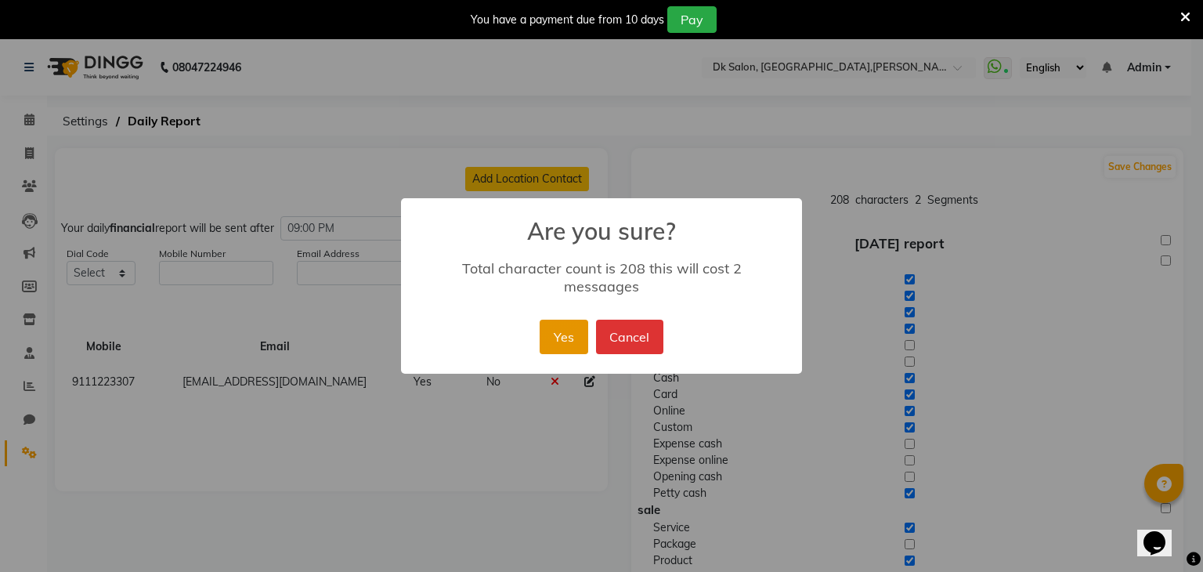
click at [554, 334] on button "Yes" at bounding box center [564, 337] width 48 height 34
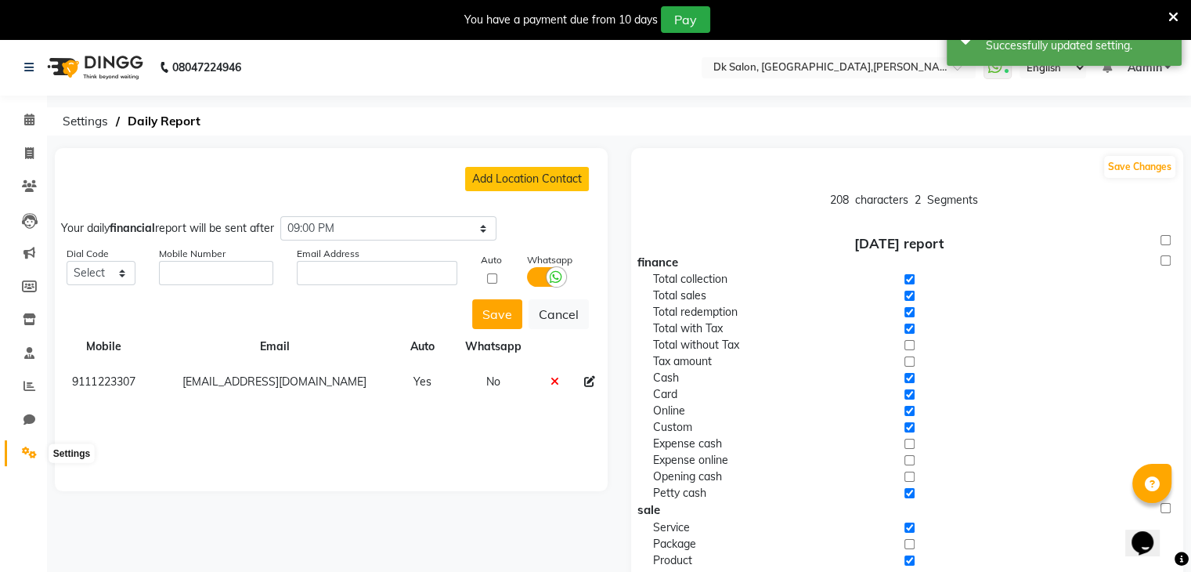
click at [20, 453] on span at bounding box center [29, 453] width 27 height 18
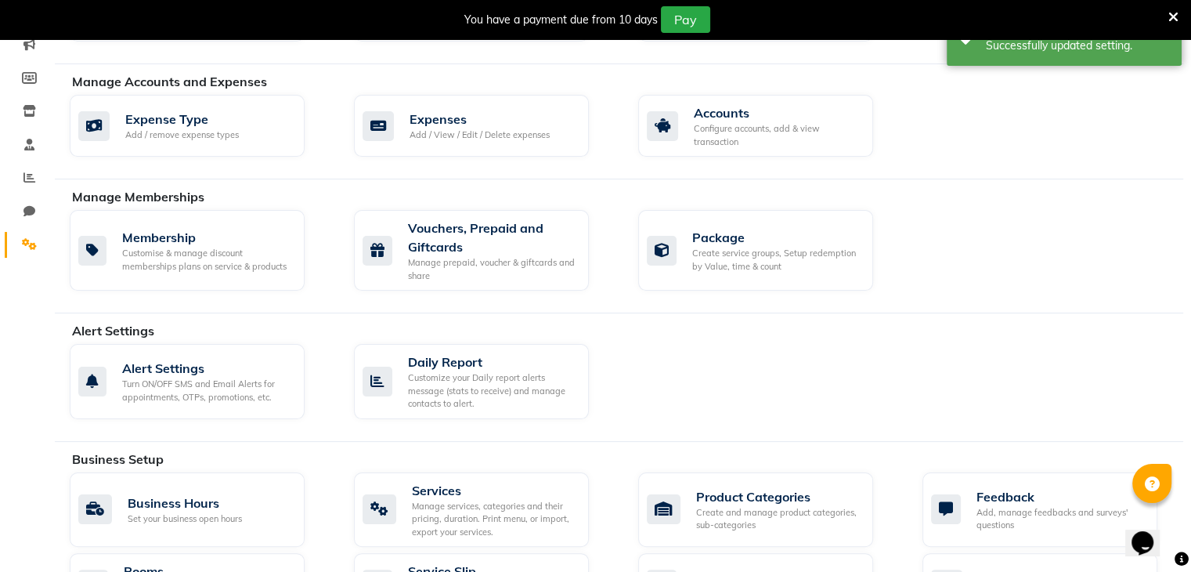
scroll to position [210, 0]
click at [382, 366] on icon at bounding box center [378, 380] width 30 height 30
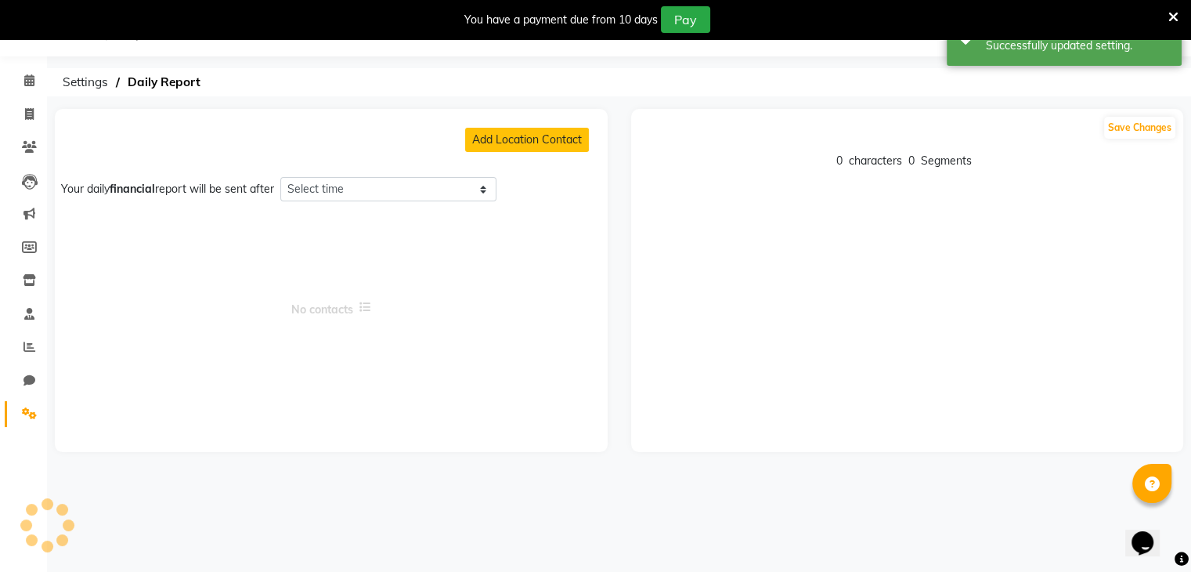
scroll to position [210, 0]
select select "1260"
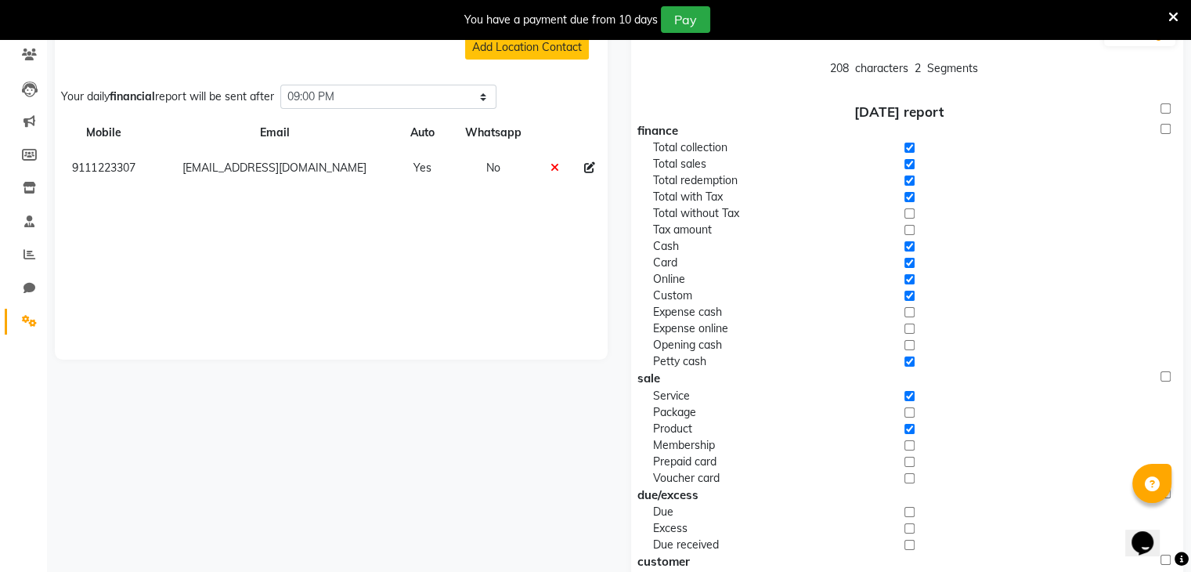
scroll to position [0, 0]
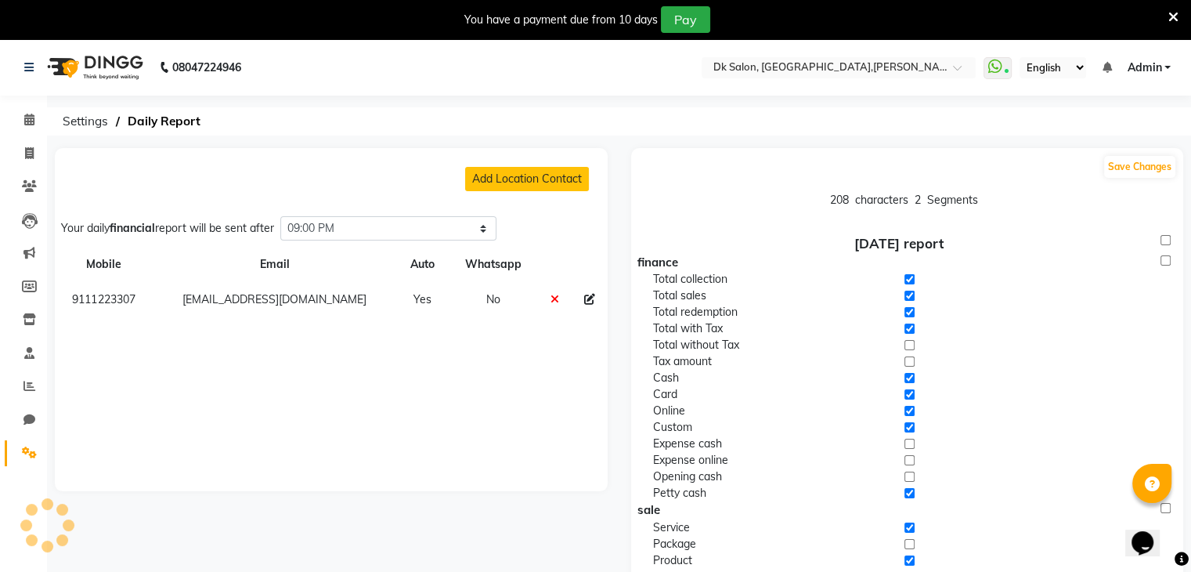
click at [593, 295] on icon at bounding box center [589, 299] width 11 height 11
select select
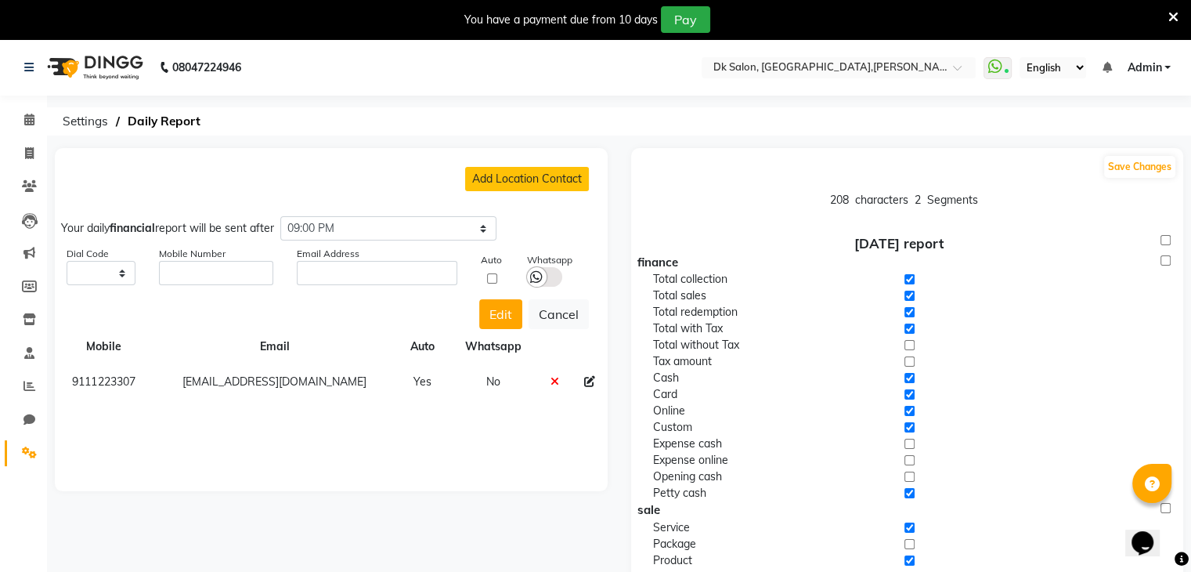
click at [540, 274] on icon at bounding box center [536, 277] width 13 height 14
click at [0, 0] on input "checkbox" at bounding box center [0, 0] width 0 height 0
click at [507, 316] on button "Edit" at bounding box center [500, 314] width 43 height 30
click at [1148, 167] on button "Save Changes" at bounding box center [1139, 167] width 71 height 22
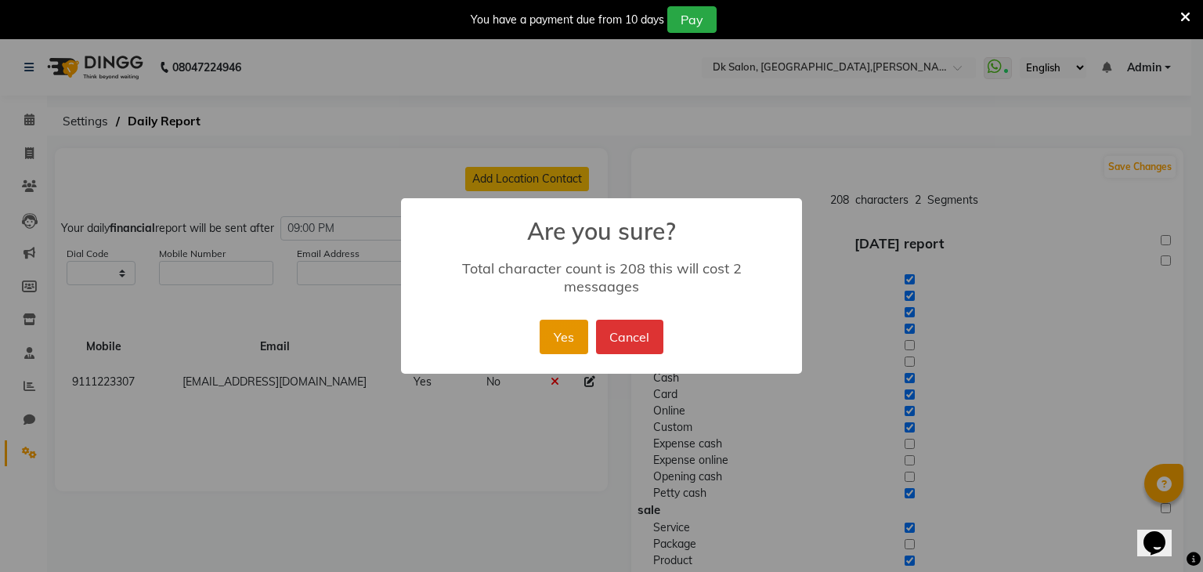
click at [558, 333] on button "Yes" at bounding box center [564, 337] width 48 height 34
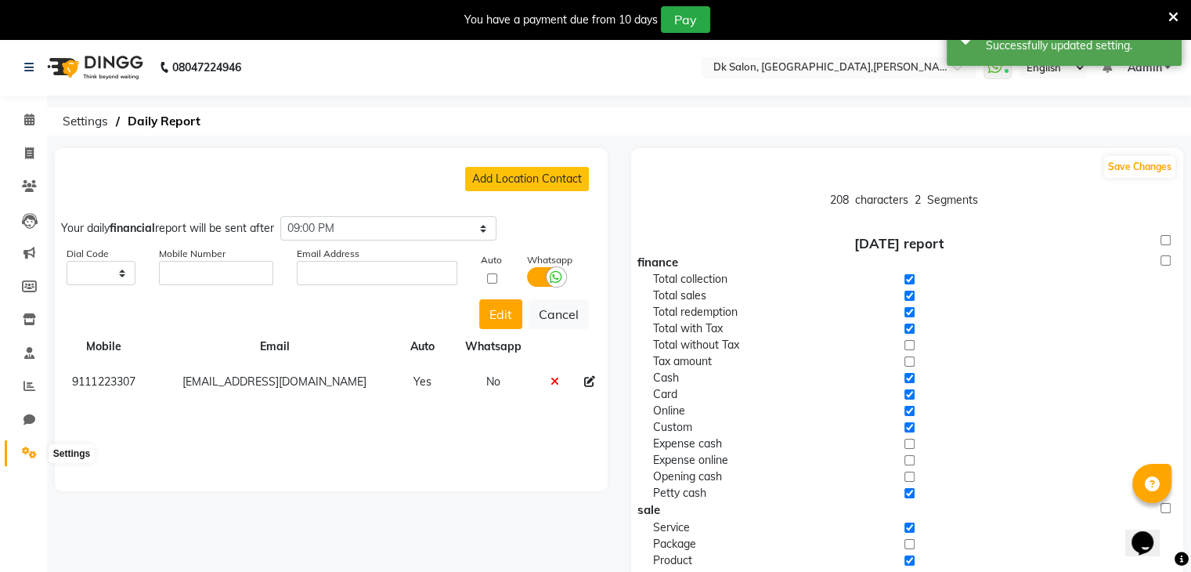
click at [29, 451] on icon at bounding box center [29, 452] width 15 height 12
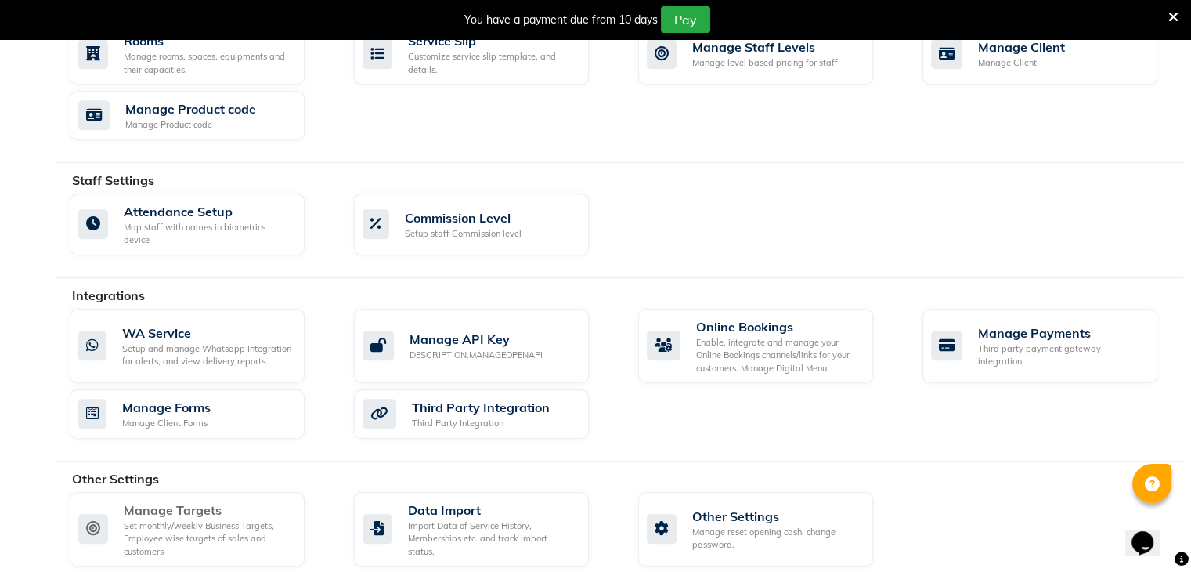
scroll to position [738, 0]
click at [419, 520] on div "Import Data of Service History, Memberships etc. and track import status." at bounding box center [492, 539] width 168 height 39
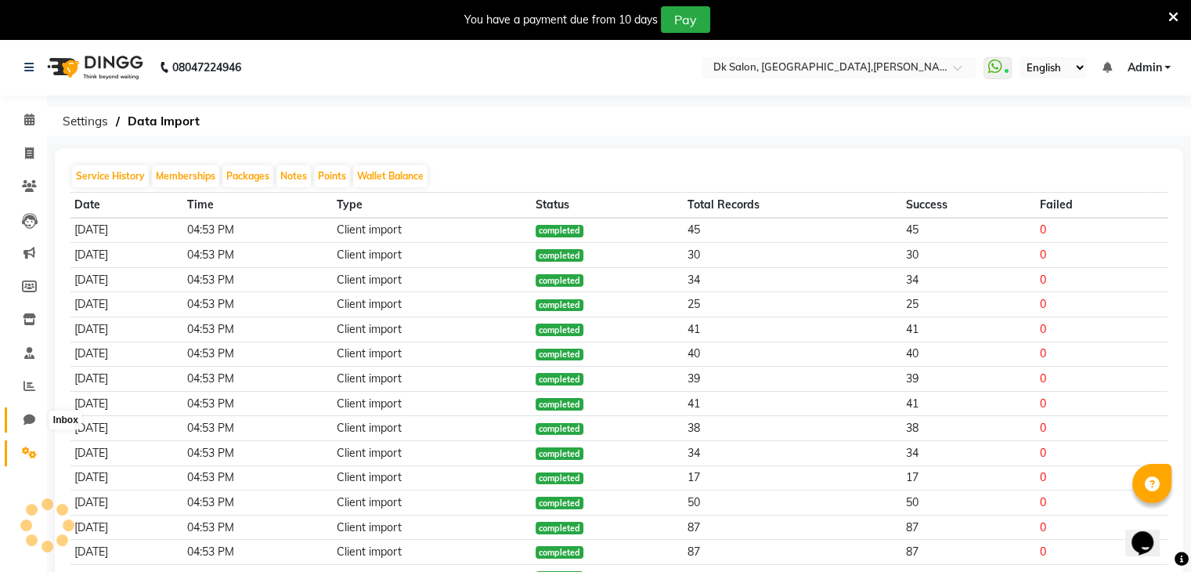
click at [31, 422] on icon at bounding box center [29, 419] width 12 height 12
select select "100"
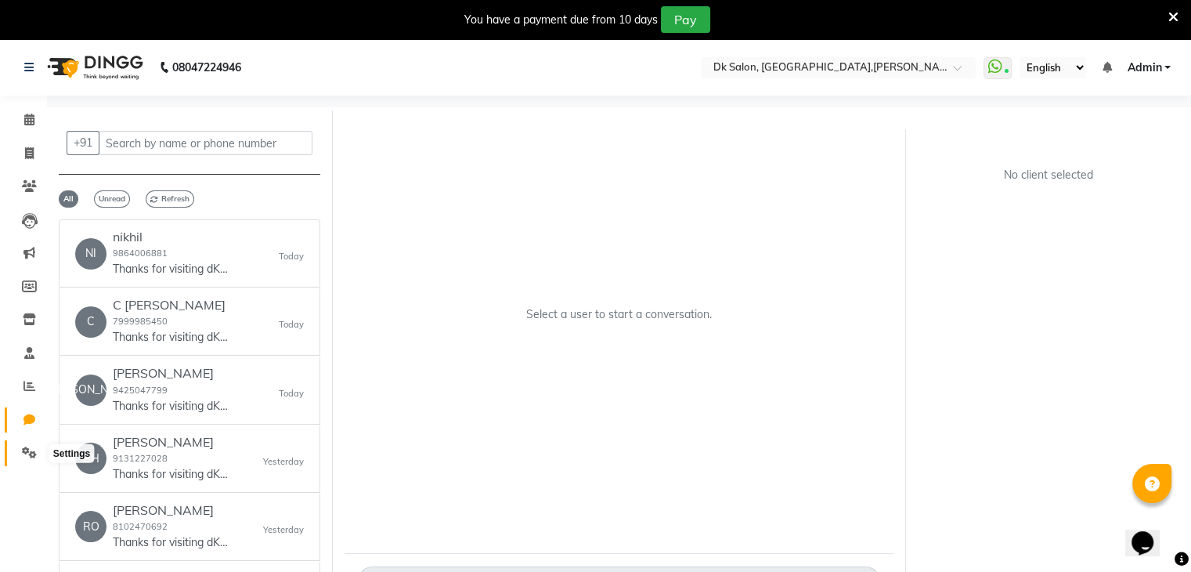
click at [24, 453] on icon at bounding box center [29, 452] width 15 height 12
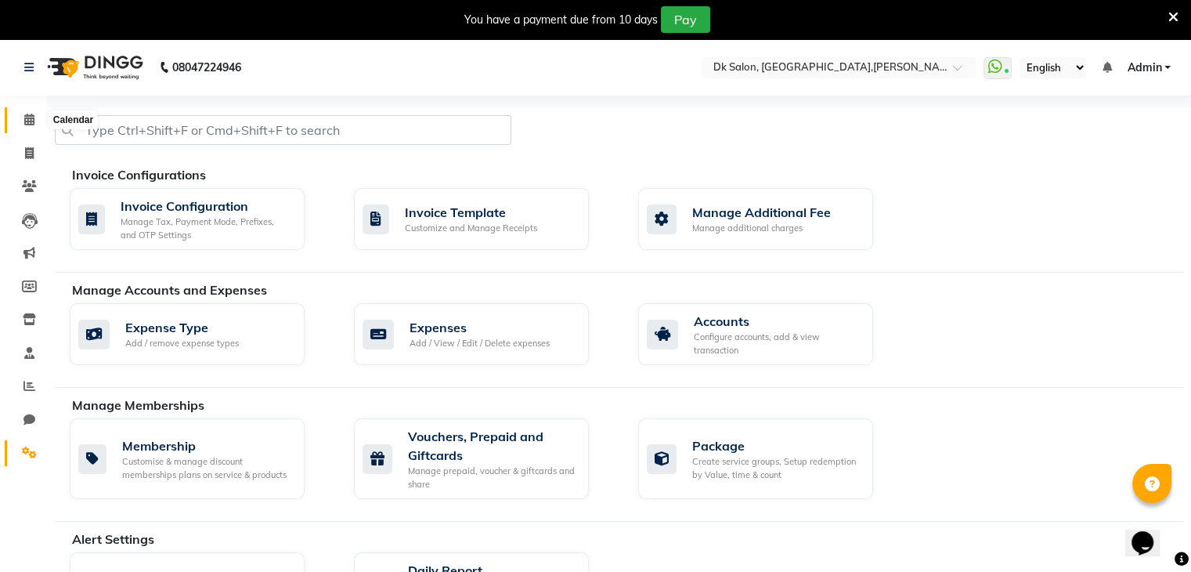
click at [28, 125] on icon at bounding box center [29, 120] width 10 height 12
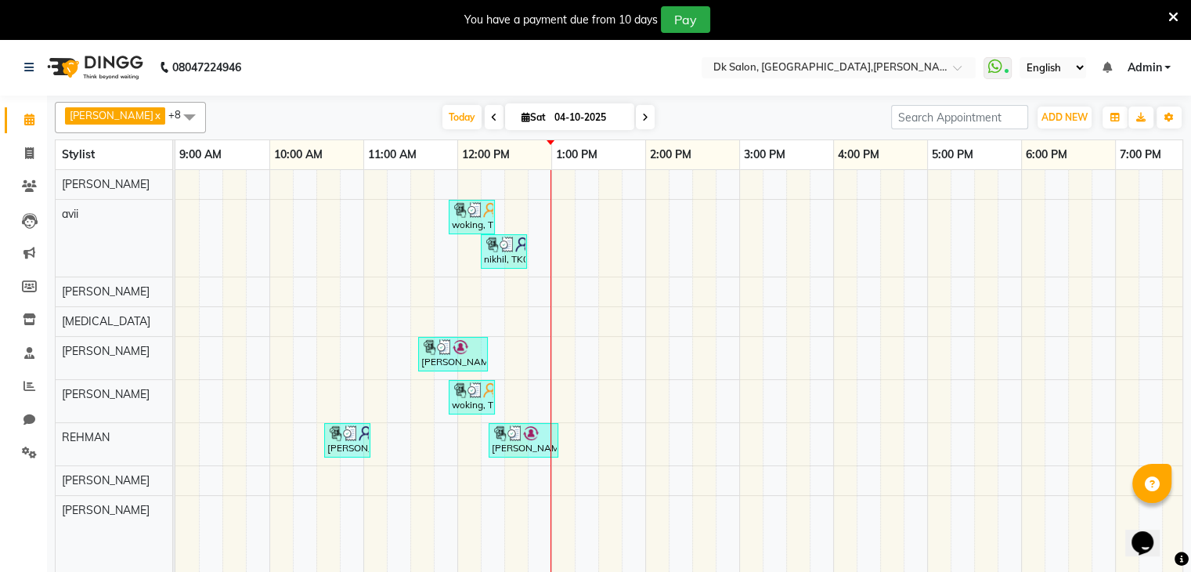
scroll to position [39, 0]
